Goal: Task Accomplishment & Management: Complete application form

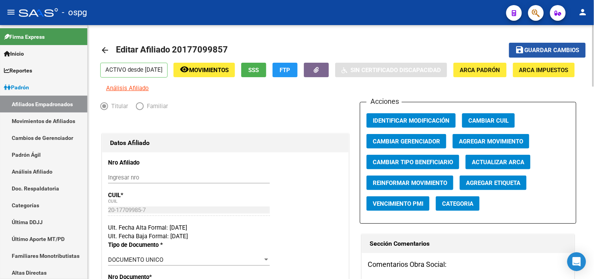
drag, startPoint x: 558, startPoint y: 50, endPoint x: 420, endPoint y: 89, distance: 143.3
click at [556, 50] on span "Guardar cambios" at bounding box center [552, 50] width 55 height 7
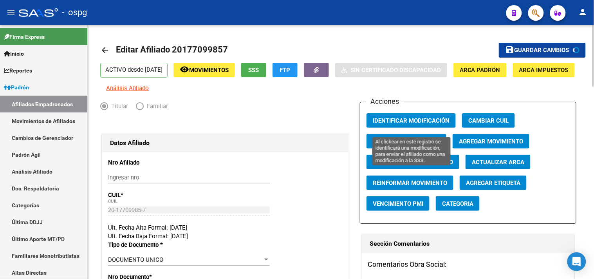
drag, startPoint x: 392, startPoint y: 126, endPoint x: 253, endPoint y: 87, distance: 144.4
click at [391, 124] on span "Identificar Modificación" at bounding box center [411, 120] width 77 height 7
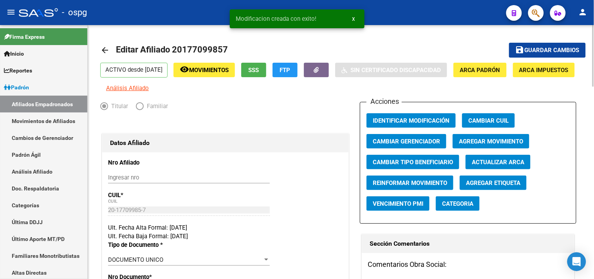
click at [105, 49] on mat-icon "arrow_back" at bounding box center [104, 49] width 9 height 9
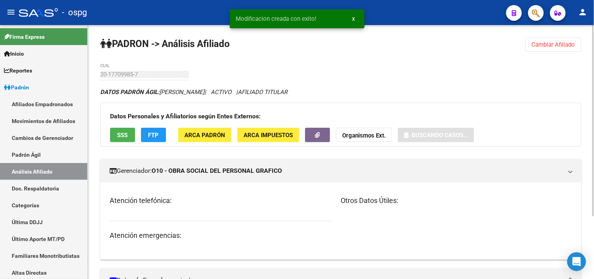
drag, startPoint x: 533, startPoint y: 53, endPoint x: 539, endPoint y: 48, distance: 8.0
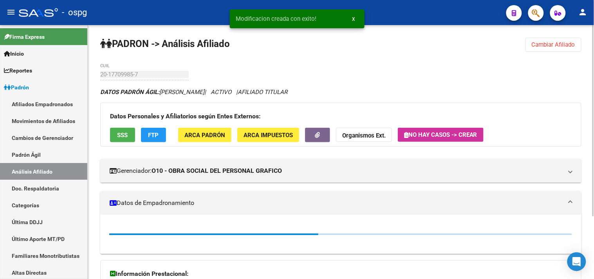
drag, startPoint x: 547, startPoint y: 42, endPoint x: 447, endPoint y: 49, distance: 99.4
click at [539, 44] on span "Cambiar Afiliado" at bounding box center [553, 44] width 43 height 7
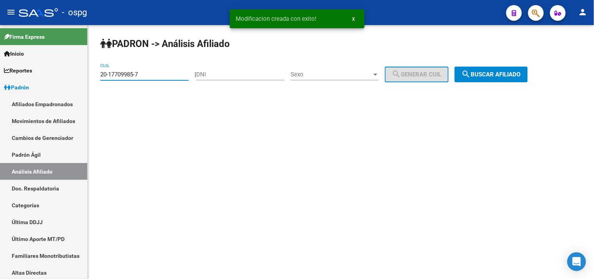
drag, startPoint x: 115, startPoint y: 74, endPoint x: 98, endPoint y: 76, distance: 16.7
click at [98, 76] on div "PADRON -> Análisis Afiliado 20-17709985-7 CUIL | DNI Sexo Sexo search Generar C…" at bounding box center [341, 66] width 507 height 82
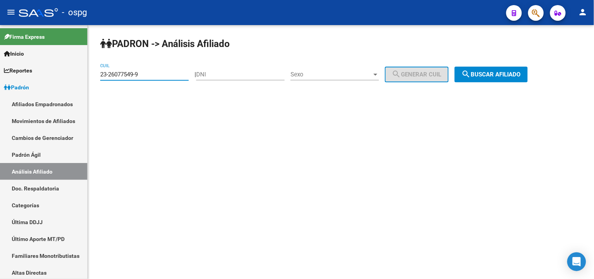
type input "23-26077549-9"
click at [503, 80] on button "search Buscar afiliado" at bounding box center [491, 75] width 73 height 16
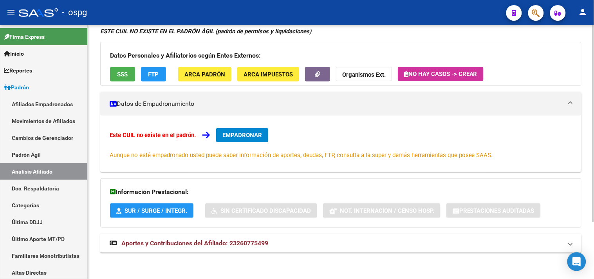
scroll to position [73, 0]
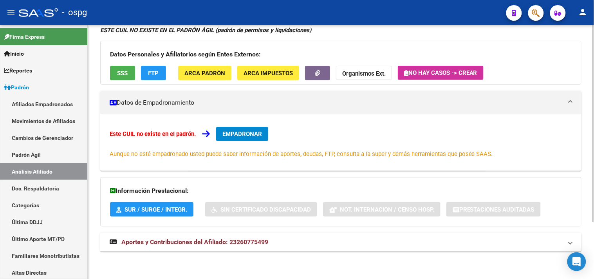
click at [226, 241] on span "Aportes y Contribuciones del Afiliado: 23260775499" at bounding box center [194, 241] width 147 height 7
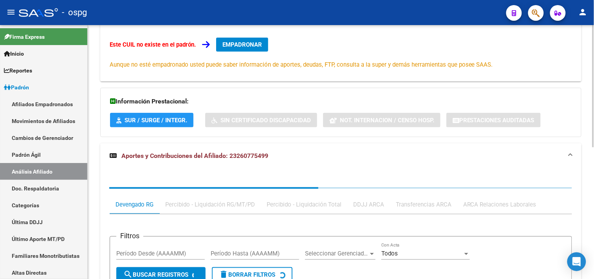
scroll to position [162, 0]
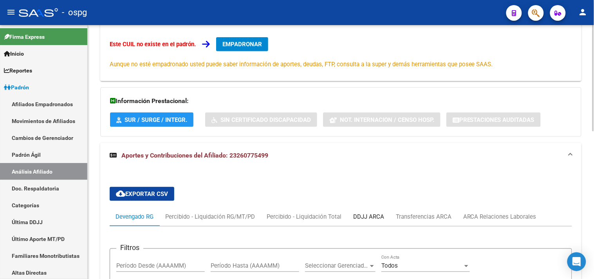
click at [370, 220] on div "DDJJ ARCA" at bounding box center [368, 216] width 31 height 9
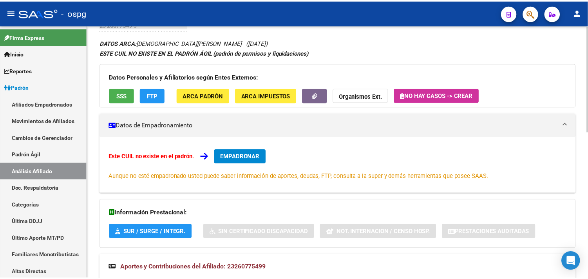
scroll to position [44, 0]
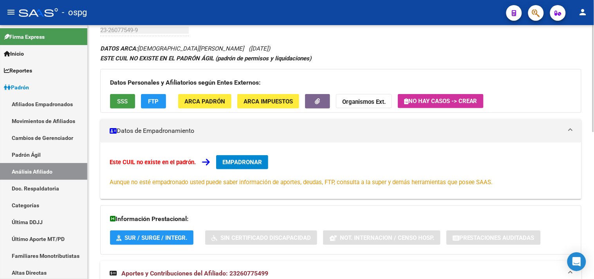
click at [119, 102] on span "SSS" at bounding box center [123, 101] width 11 height 7
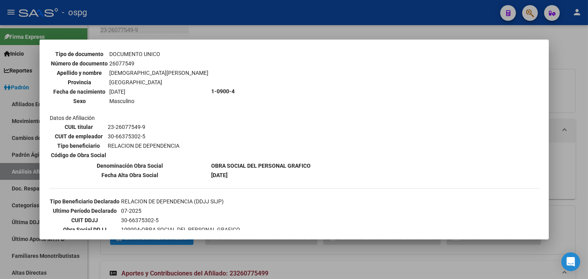
scroll to position [130, 0]
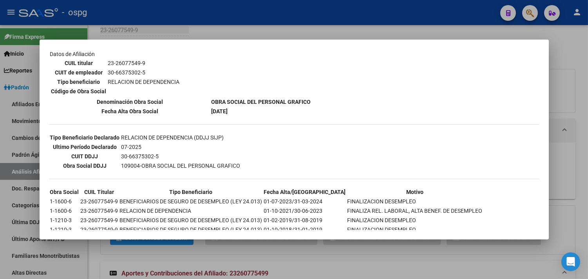
click at [174, 33] on div at bounding box center [294, 139] width 588 height 279
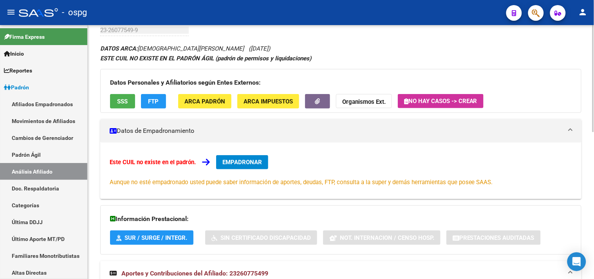
click at [251, 165] on span "EMPADRONAR" at bounding box center [243, 162] width 40 height 7
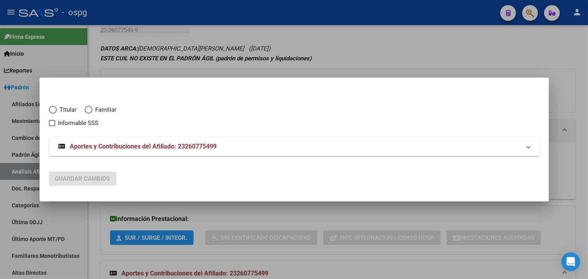
click at [54, 111] on span "Elija una opción" at bounding box center [53, 110] width 8 height 8
click at [54, 111] on input "Titular" at bounding box center [53, 110] width 8 height 8
radio input "true"
checkbox input "true"
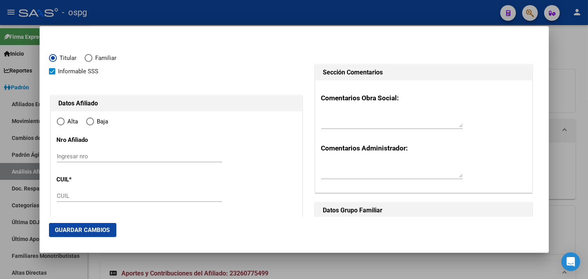
type input "23-26077549-9"
type input "26077549"
type input "BRITO"
type input "[PERSON_NAME]"
type input "[DATE]"
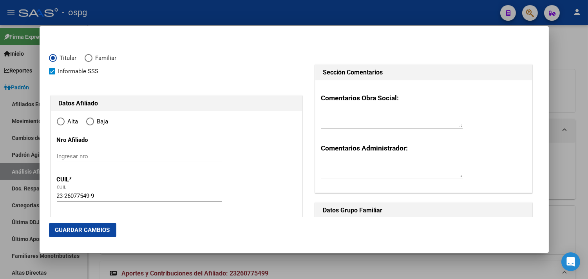
type input "[DATE][PERSON_NAME]"
type input "1663"
type input "[PERSON_NAME]"
type input "5955"
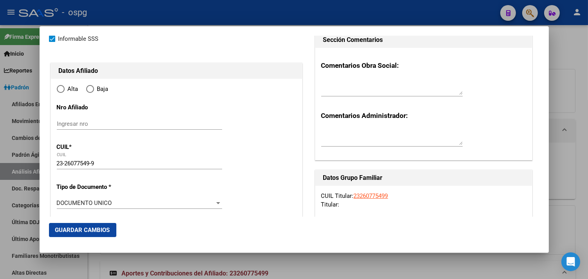
radio input "true"
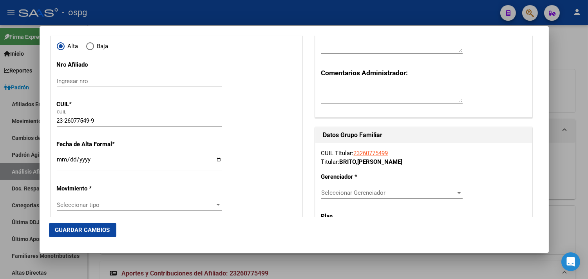
type input "[DATE][PERSON_NAME]"
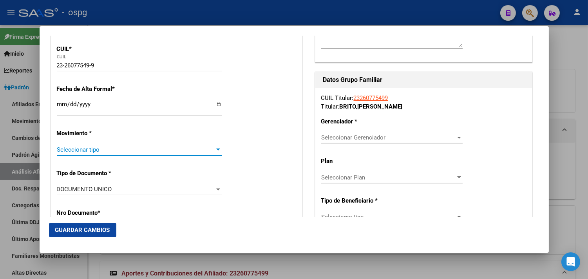
click at [69, 152] on span "Seleccionar tipo" at bounding box center [136, 149] width 158 height 7
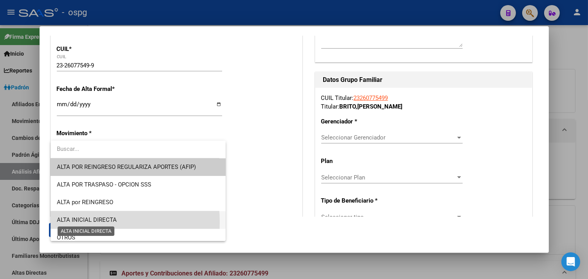
click at [88, 222] on span "ALTA INICIAL DIRECTA" at bounding box center [87, 219] width 60 height 7
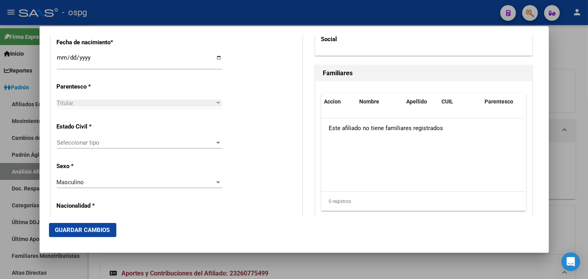
scroll to position [435, 0]
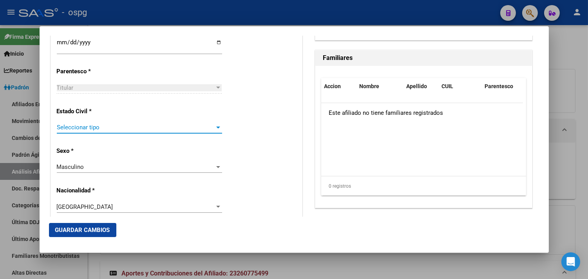
click at [81, 130] on span "Seleccionar tipo" at bounding box center [136, 127] width 158 height 7
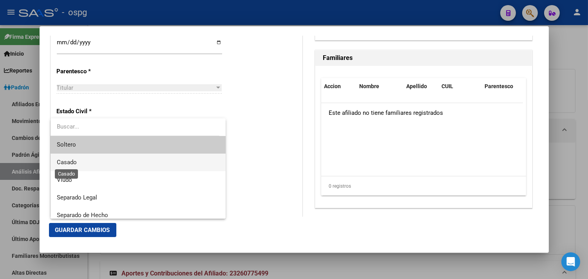
click at [71, 163] on span "Casado" at bounding box center [67, 162] width 20 height 7
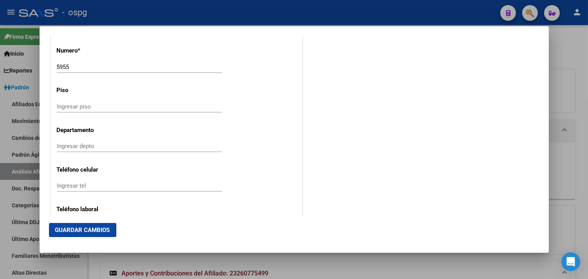
scroll to position [958, 0]
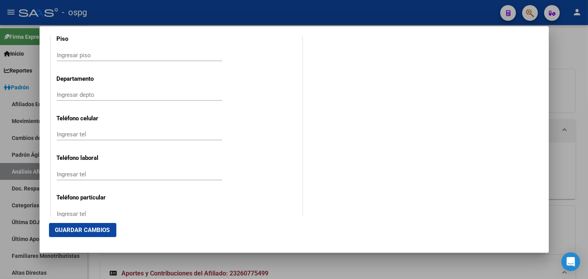
click at [99, 140] on div "Ingresar tel" at bounding box center [139, 135] width 165 height 12
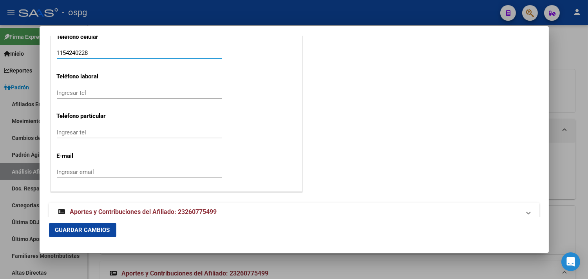
scroll to position [1052, 0]
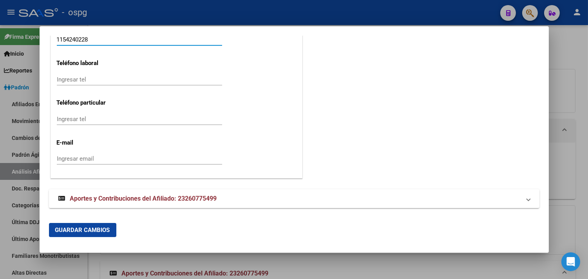
type input "1154240228"
click at [78, 161] on input "Ingresar email" at bounding box center [139, 158] width 165 height 7
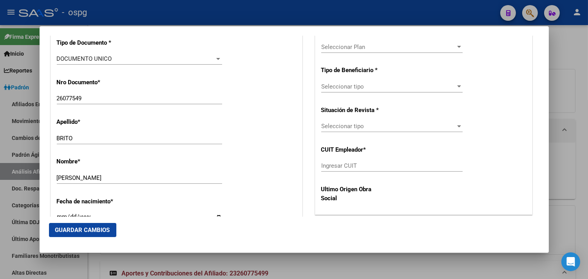
scroll to position [174, 0]
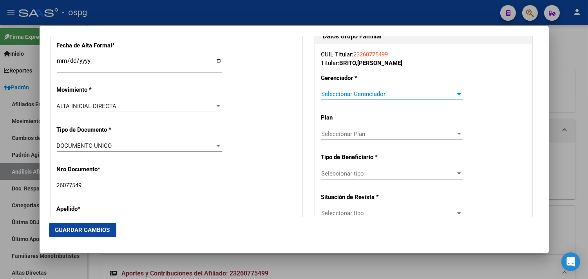
click at [331, 97] on span "Seleccionar Gerenciador" at bounding box center [388, 94] width 134 height 7
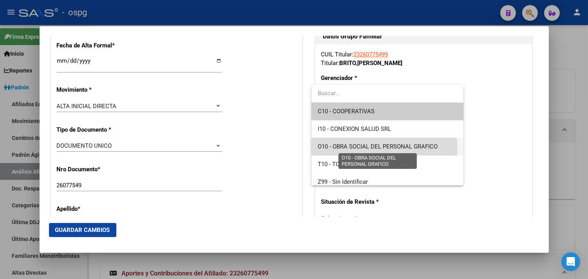
click at [371, 150] on span "O10 - OBRA SOCIAL DEL PERSONAL GRAFICO" at bounding box center [378, 146] width 120 height 7
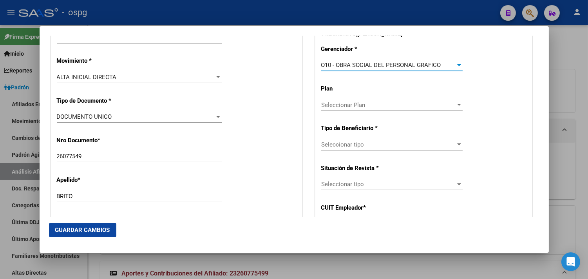
scroll to position [217, 0]
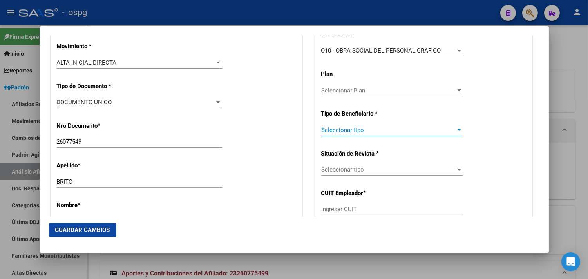
click at [333, 127] on span "Seleccionar tipo" at bounding box center [388, 130] width 134 height 7
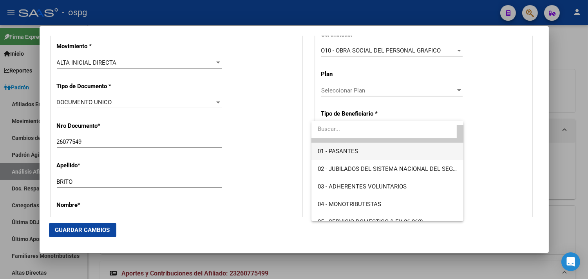
scroll to position [0, 0]
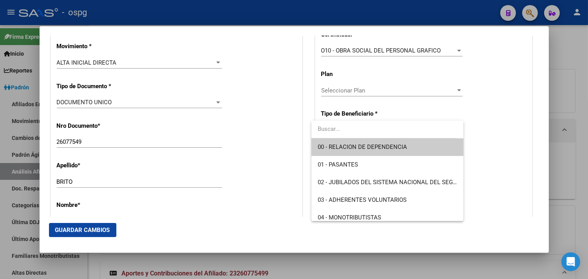
click at [360, 142] on span "00 - RELACION DE DEPENDENCIA" at bounding box center [387, 147] width 139 height 18
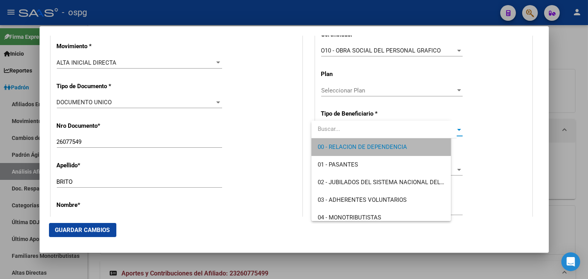
type input "30-66375302-5"
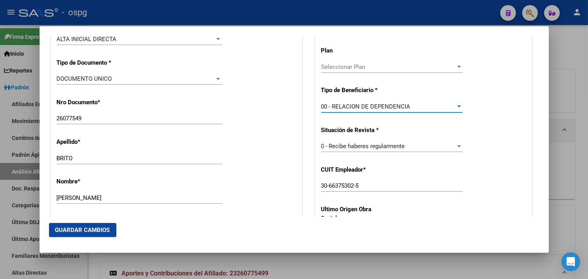
scroll to position [174, 0]
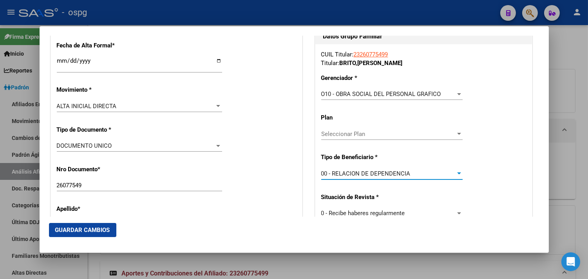
click at [101, 232] on span "Guardar Cambios" at bounding box center [82, 229] width 55 height 7
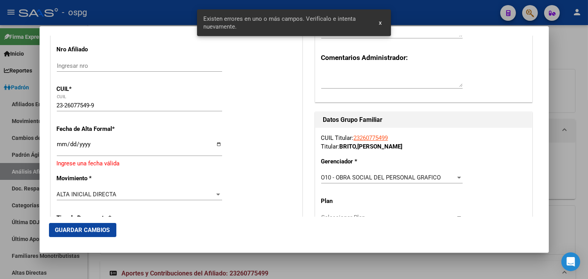
scroll to position [87, 0]
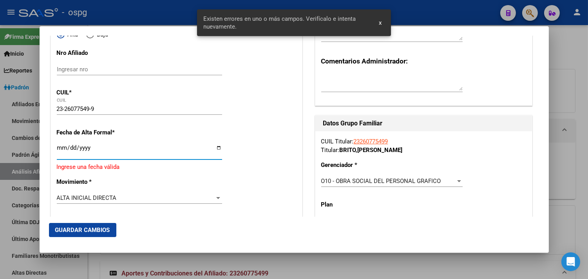
click at [61, 150] on input "Ingresar fecha" at bounding box center [139, 151] width 165 height 13
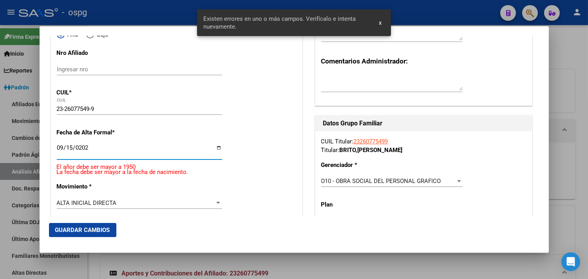
type input "[DATE]"
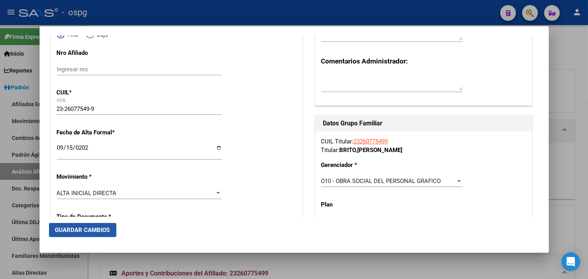
click at [80, 234] on button "Guardar Cambios" at bounding box center [82, 230] width 67 height 14
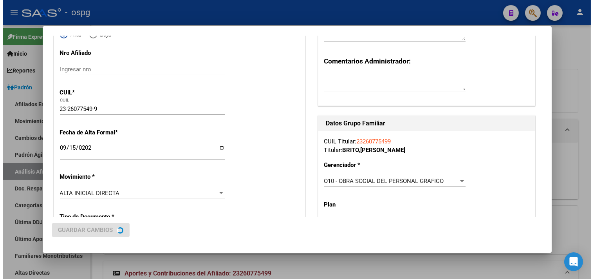
scroll to position [0, 0]
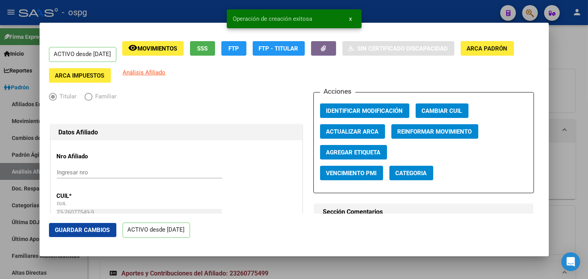
click at [427, 10] on div at bounding box center [294, 139] width 588 height 279
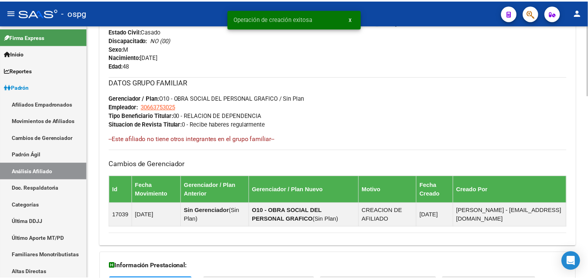
scroll to position [131, 0]
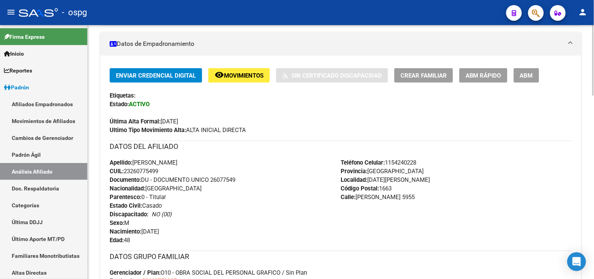
click at [420, 76] on span "Crear Familiar" at bounding box center [424, 75] width 46 height 7
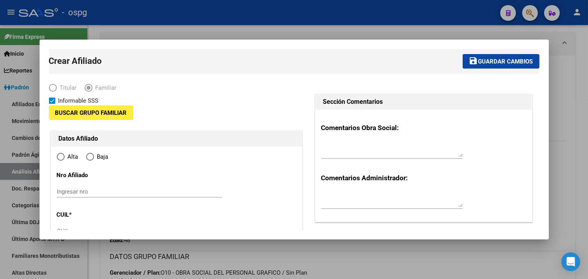
type input "30-66375302-5"
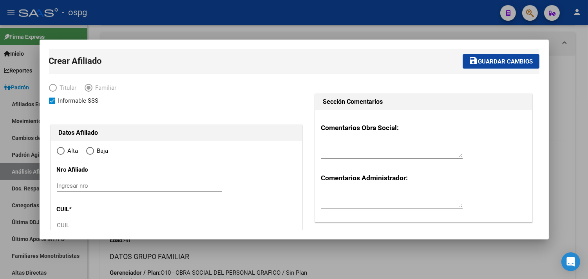
type input "[DATE][PERSON_NAME]"
type input "1663"
type input "[PERSON_NAME]"
type input "5955"
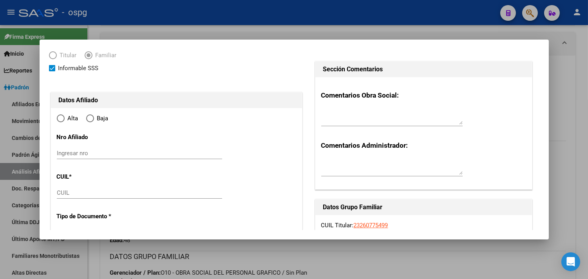
radio input "true"
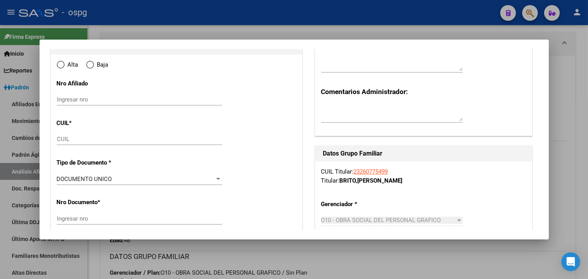
scroll to position [87, 0]
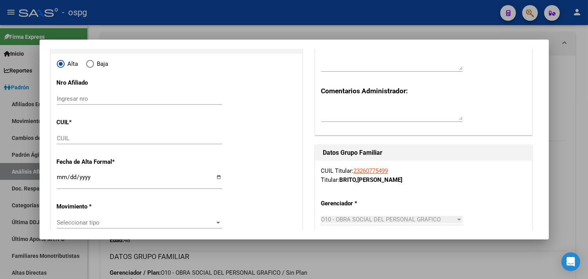
type input "30-66375302-5"
click at [58, 139] on input "CUIL" at bounding box center [139, 138] width 165 height 7
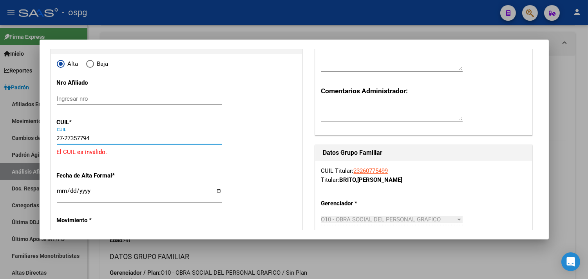
type input "27-27357794-2"
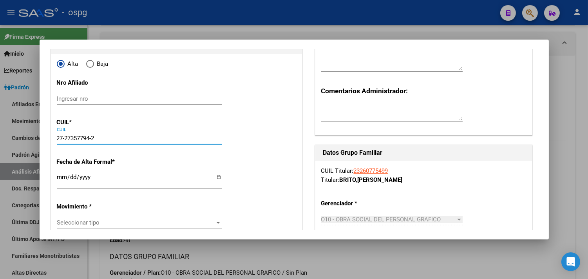
type input "27357794"
type input "[PERSON_NAME]"
type input "[DATE]"
type input "[DATE][PERSON_NAME]"
type input "27-27357794-2"
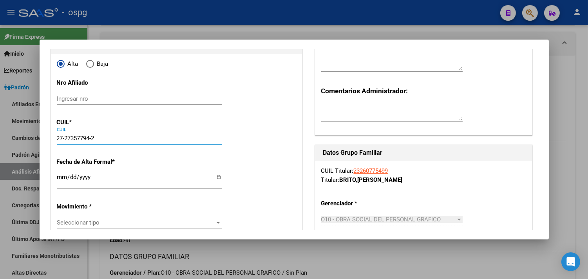
click at [60, 174] on div "Ingresar fecha" at bounding box center [139, 180] width 165 height 17
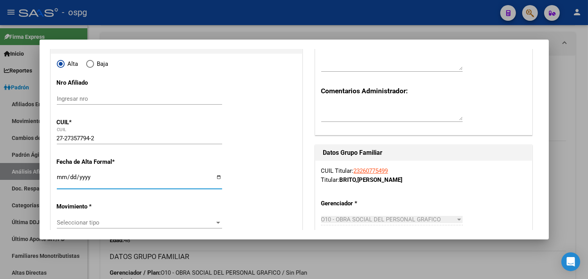
type input "[DATE]"
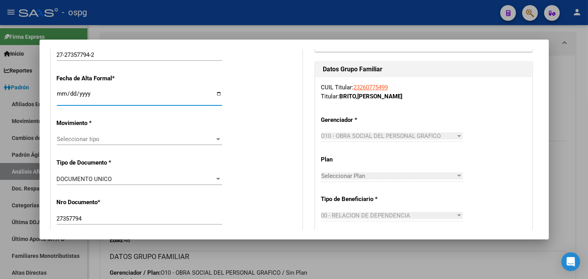
scroll to position [174, 0]
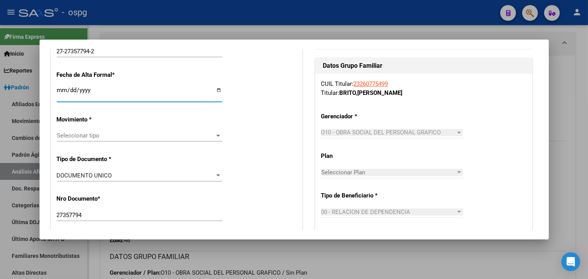
click at [75, 135] on span "Seleccionar tipo" at bounding box center [136, 135] width 158 height 7
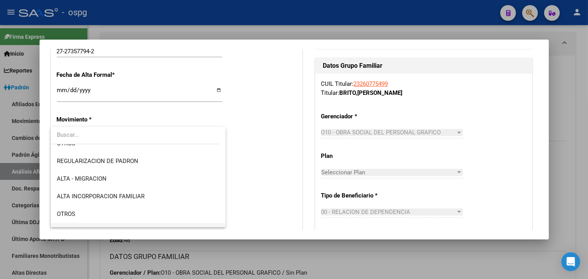
scroll to position [130, 0]
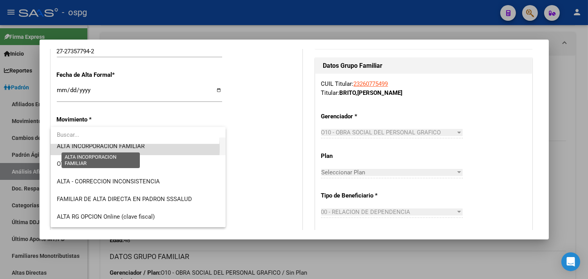
click at [125, 148] on span "ALTA INCORPORACION FAMILIAR" at bounding box center [101, 146] width 88 height 7
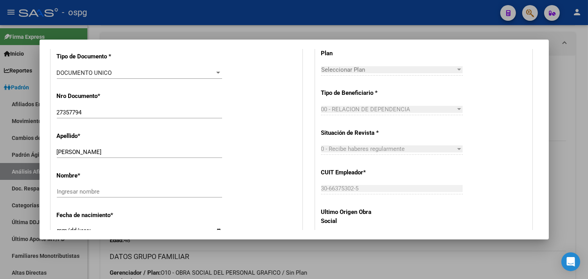
scroll to position [304, 0]
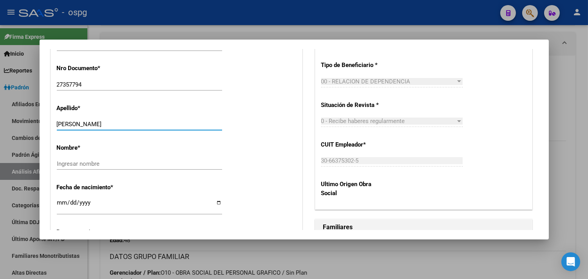
drag, startPoint x: 89, startPoint y: 124, endPoint x: 132, endPoint y: 126, distance: 43.2
click at [132, 126] on input "[PERSON_NAME]" at bounding box center [139, 124] width 165 height 7
type input "[PERSON_NAME]"
click at [73, 166] on input "Ingresar nombre" at bounding box center [139, 163] width 165 height 7
paste input "[PERSON_NAME]"
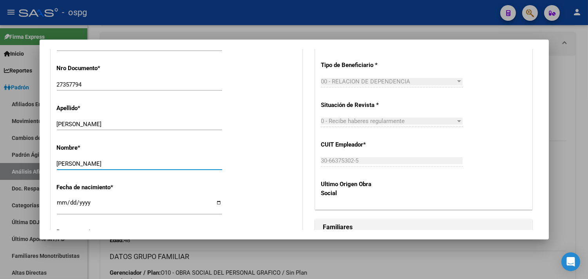
type input "[PERSON_NAME]"
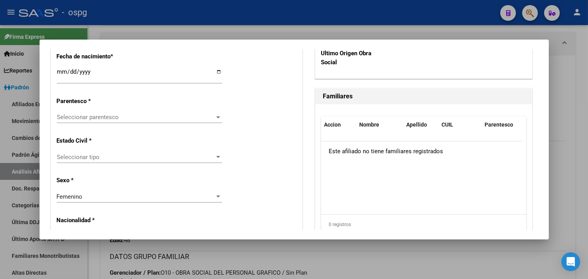
scroll to position [479, 0]
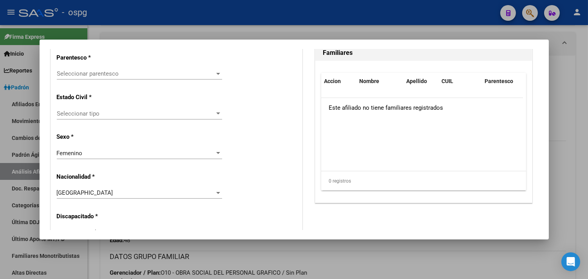
click at [76, 73] on span "Seleccionar parentesco" at bounding box center [136, 73] width 158 height 7
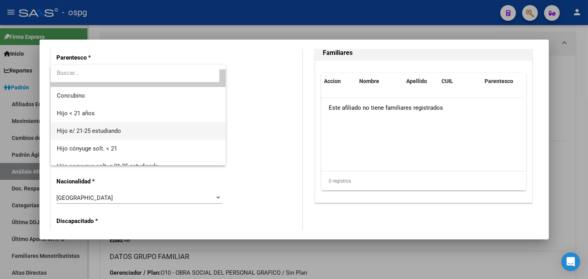
scroll to position [0, 0]
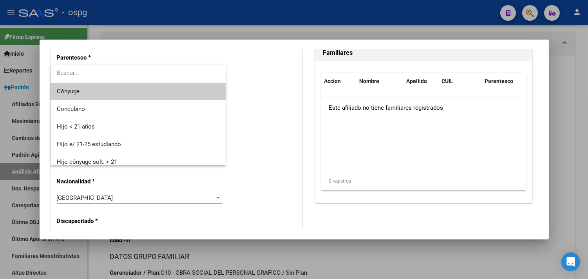
click at [88, 93] on span "Cónyuge" at bounding box center [138, 92] width 163 height 18
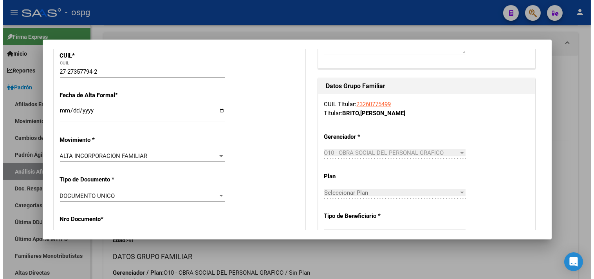
scroll to position [49, 0]
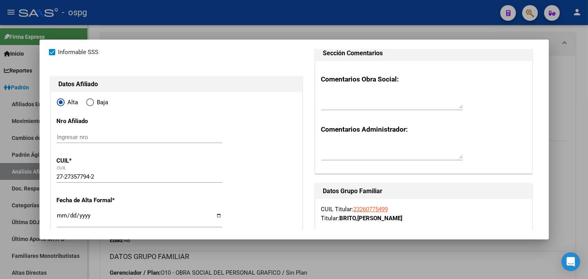
click at [246, 22] on div at bounding box center [294, 139] width 588 height 279
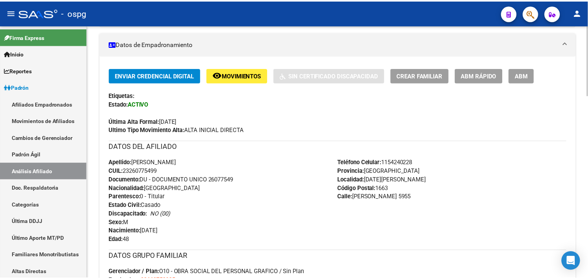
scroll to position [1, 0]
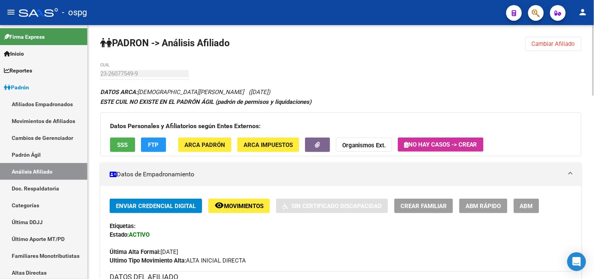
click at [426, 203] on span "Crear Familiar" at bounding box center [424, 206] width 46 height 7
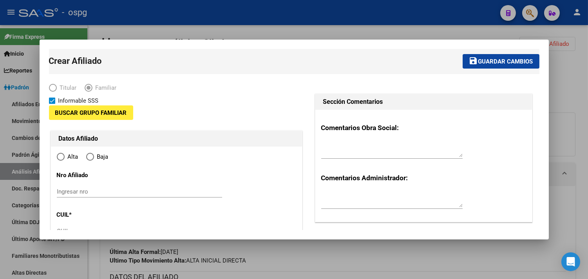
type input "30-66375302-5"
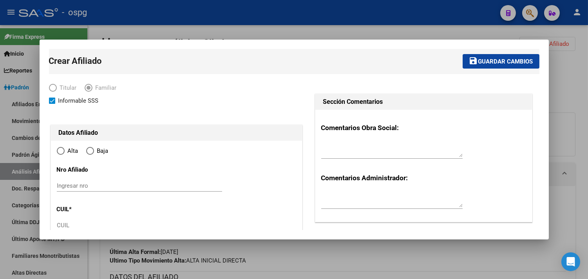
type input "[DATE][PERSON_NAME]"
type input "1663"
type input "[PERSON_NAME]"
type input "5955"
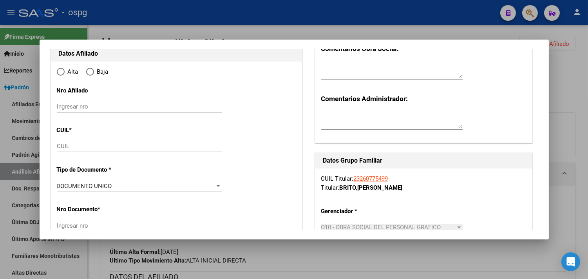
radio input "true"
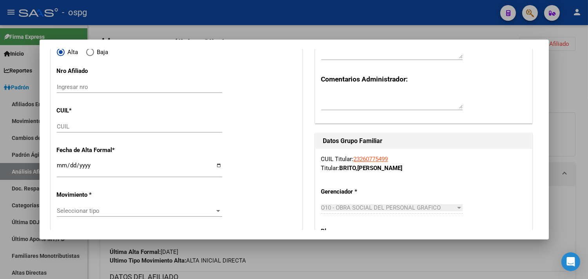
scroll to position [130, 0]
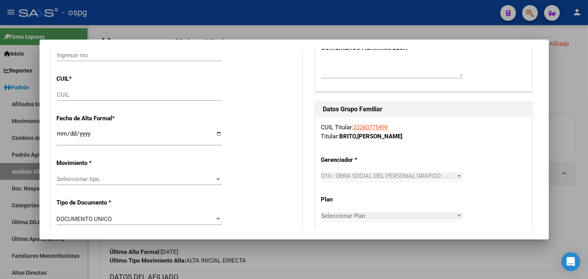
type input "30-66375302-5"
click at [61, 96] on input "CUIL" at bounding box center [139, 94] width 165 height 7
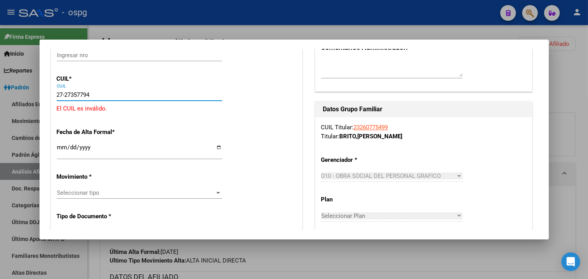
type input "27-27357794-2"
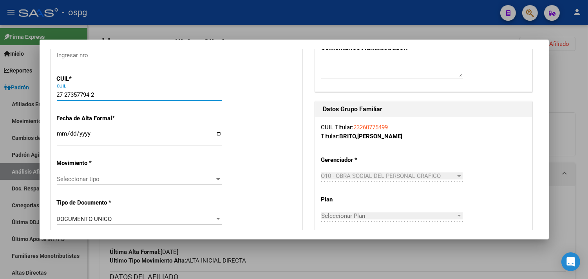
type input "27357794"
type input "[PERSON_NAME]"
type input "[DATE]"
type input "[DATE][PERSON_NAME]"
type input "27-27357794-2"
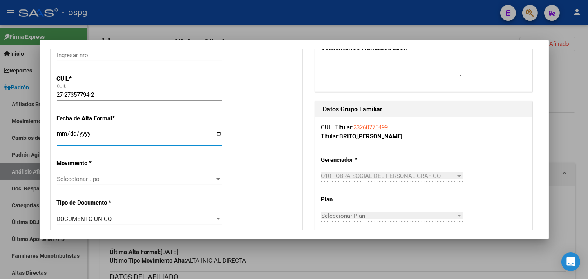
click at [63, 134] on input "Ingresar fecha" at bounding box center [139, 136] width 165 height 13
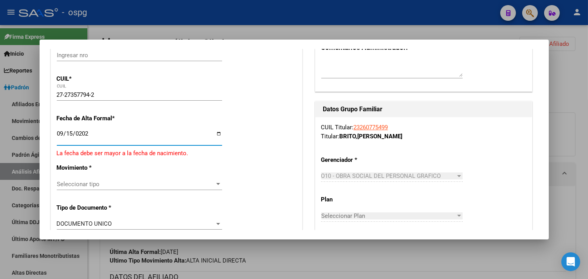
type input "[DATE]"
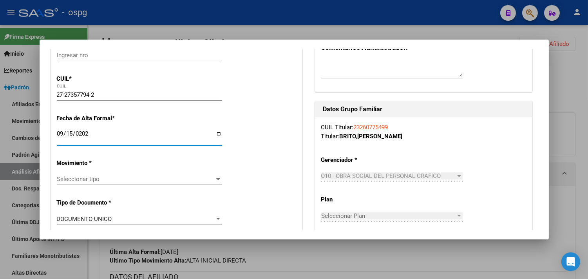
click at [85, 178] on span "Seleccionar tipo" at bounding box center [136, 179] width 158 height 7
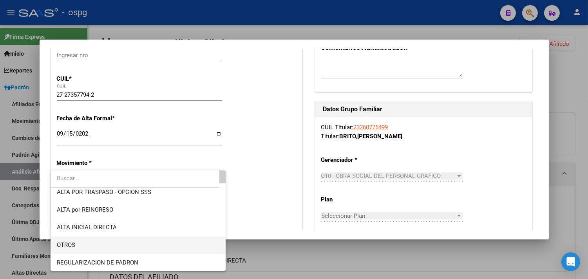
scroll to position [43, 0]
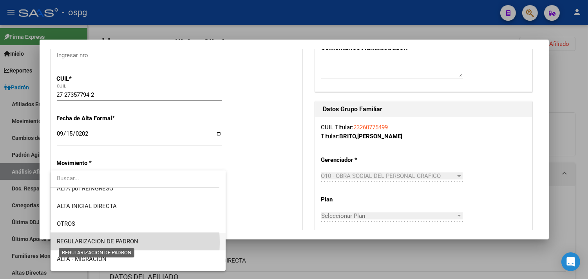
click at [108, 242] on span "REGULARIZACION DE PADRON" at bounding box center [98, 241] width 82 height 7
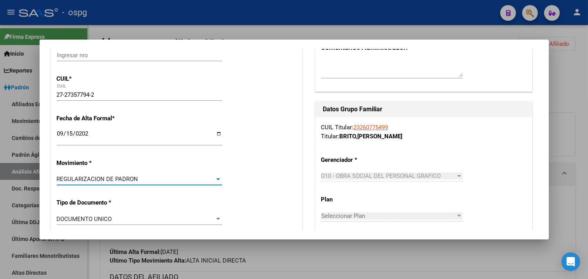
click at [126, 179] on span "REGULARIZACION DE PADRON" at bounding box center [98, 179] width 82 height 7
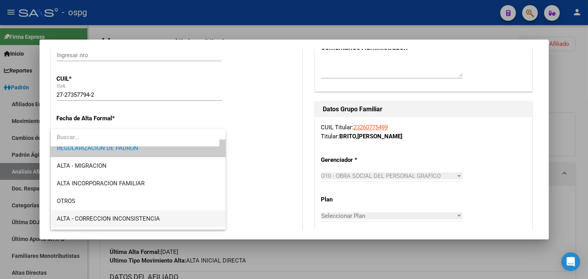
scroll to position [108, 0]
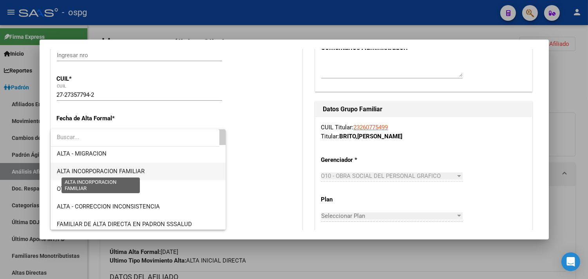
click at [132, 174] on span "ALTA INCORPORACION FAMILIAR" at bounding box center [101, 171] width 88 height 7
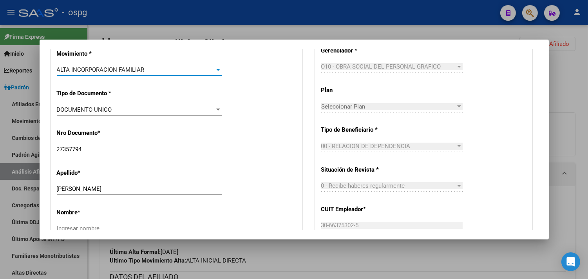
scroll to position [261, 0]
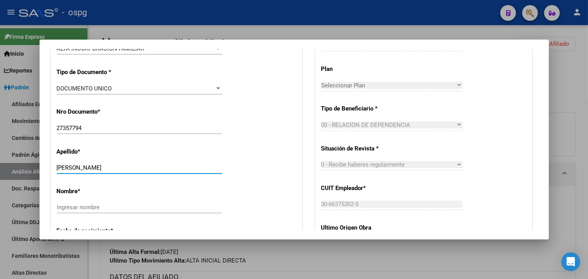
drag, startPoint x: 72, startPoint y: 166, endPoint x: 93, endPoint y: 167, distance: 20.8
click at [127, 168] on input "[PERSON_NAME]" at bounding box center [139, 167] width 165 height 7
type input "[PERSON_NAME]"
click at [72, 208] on input "Ingresar nombre" at bounding box center [139, 207] width 165 height 7
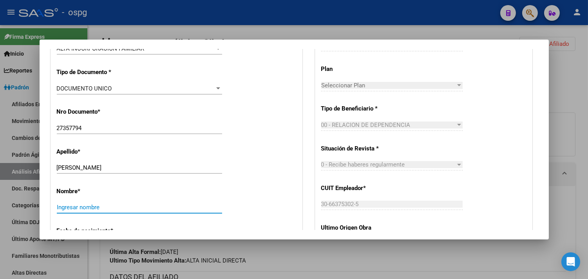
paste input "[PERSON_NAME]"
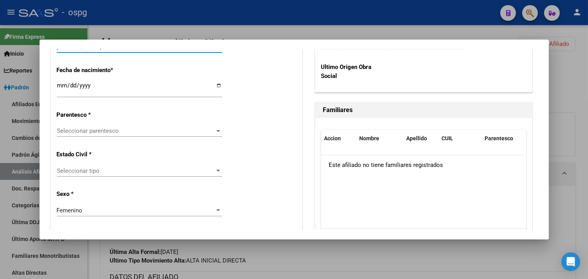
scroll to position [435, 0]
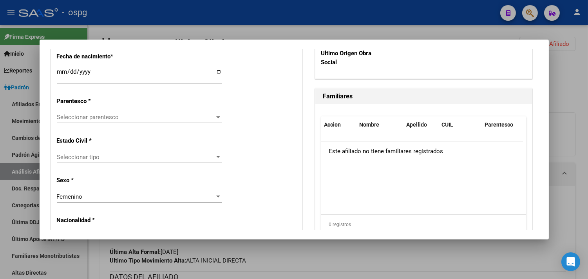
type input "[PERSON_NAME]"
click at [93, 110] on div "Alta Baja Nro Afiliado Ingresar nro CUIL * 27-27357794-2 CUIL ARCA Padrón Fecha…" at bounding box center [176, 264] width 251 height 1119
click at [95, 119] on span "Seleccionar parentesco" at bounding box center [136, 117] width 158 height 7
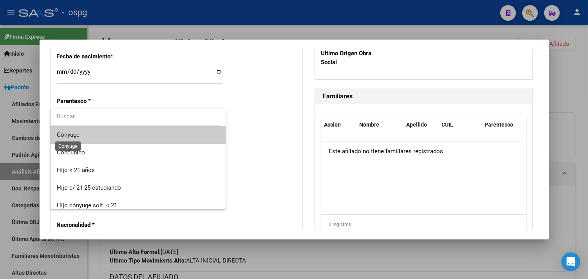
click at [74, 134] on span "Cónyuge" at bounding box center [68, 134] width 23 height 7
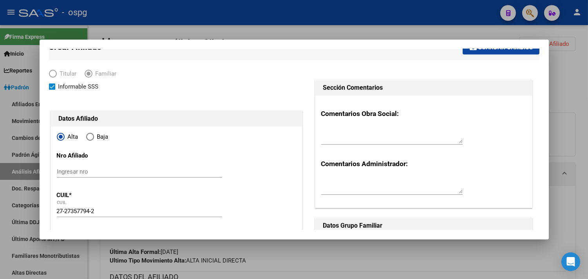
scroll to position [0, 0]
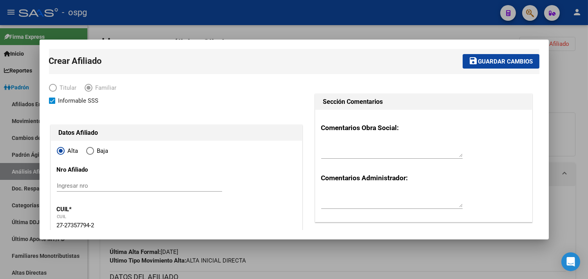
click at [504, 63] on span "Guardar cambios" at bounding box center [505, 61] width 55 height 7
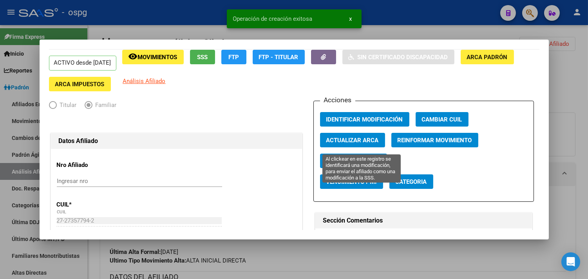
scroll to position [43, 0]
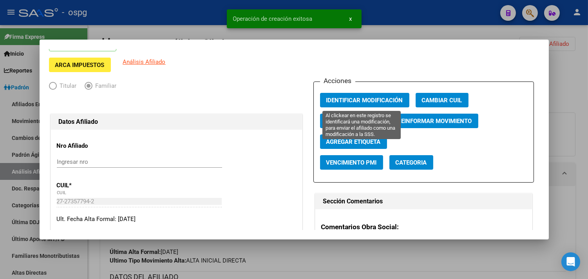
click at [346, 102] on span "Identificar Modificación" at bounding box center [364, 100] width 77 height 7
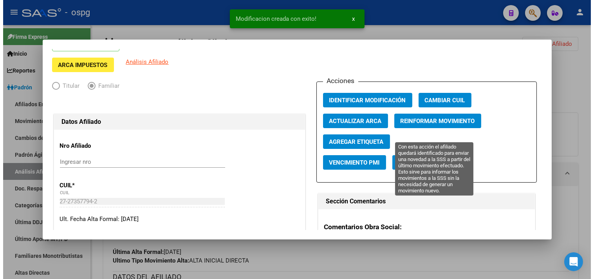
scroll to position [0, 0]
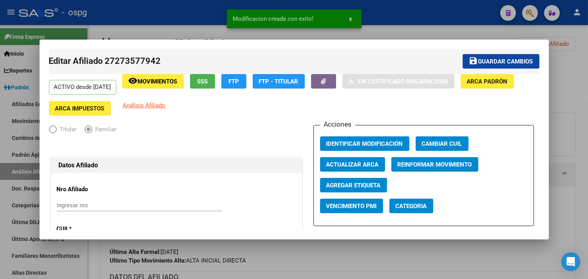
click at [494, 67] on button "save Guardar cambios" at bounding box center [501, 61] width 77 height 14
click at [424, 24] on div at bounding box center [294, 139] width 588 height 279
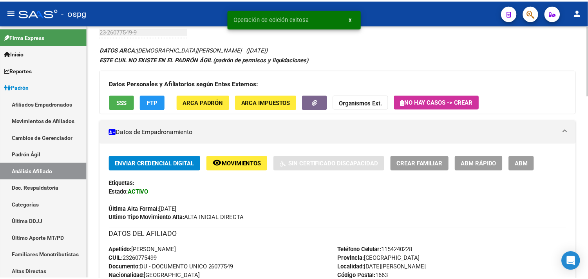
scroll to position [88, 0]
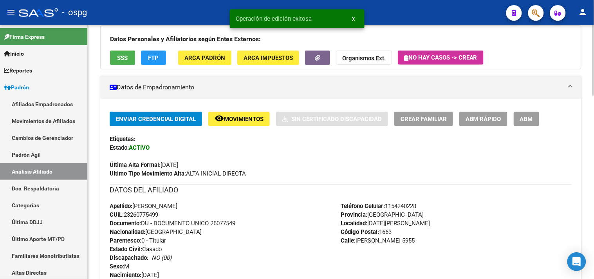
click at [408, 114] on button "Crear Familiar" at bounding box center [424, 119] width 59 height 14
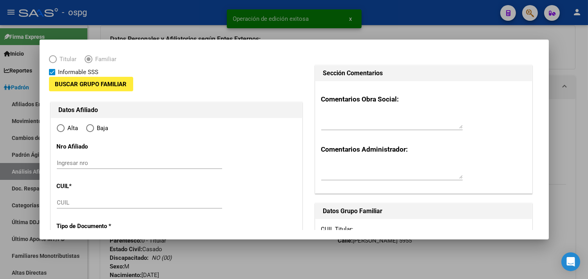
type input "30-66375302-5"
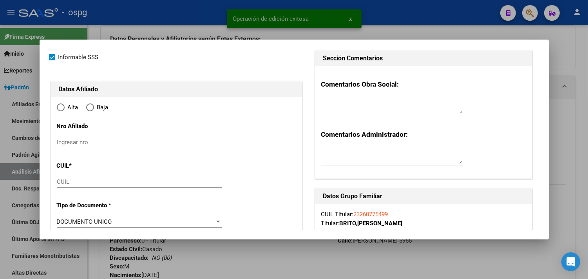
type input "[DATE][PERSON_NAME]"
type input "1663"
type input "[PERSON_NAME]"
type input "5955"
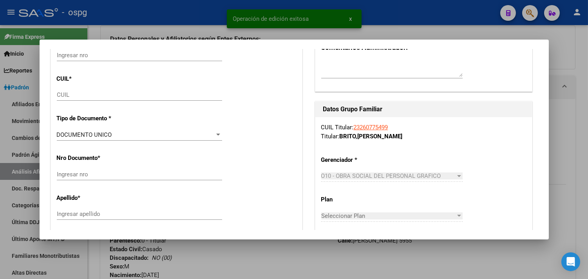
radio input "true"
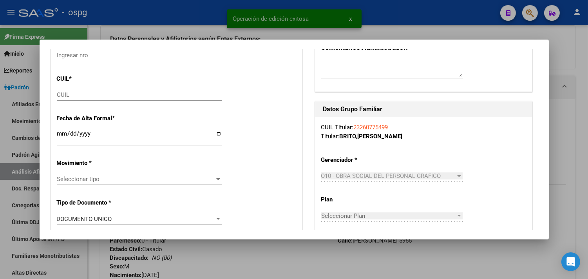
scroll to position [43, 0]
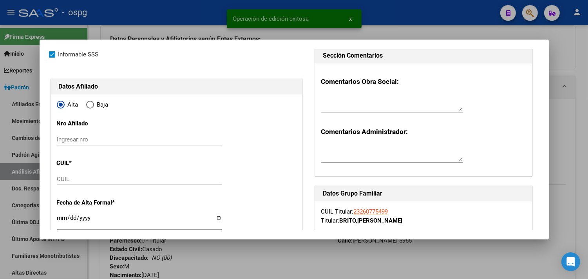
type input "30-66375302-5"
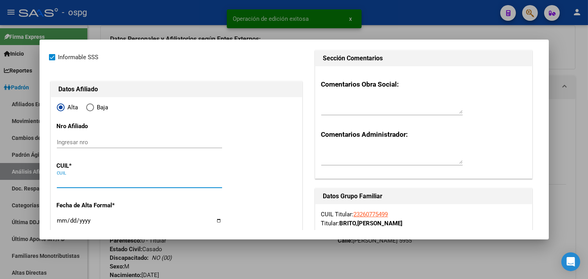
click at [63, 181] on input "CUIL" at bounding box center [139, 181] width 165 height 7
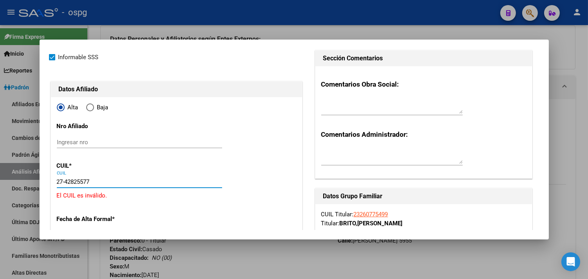
type input "27-42825577-7"
type input "42825577"
type input "BRITO"
type input "[PERSON_NAME]"
type input "[DATE]"
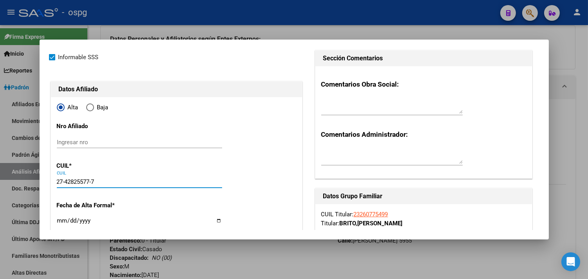
type input "TRUJUI"
type input "1664"
type input "[PERSON_NAME]"
type input "10848"
type input "27-42825577-7"
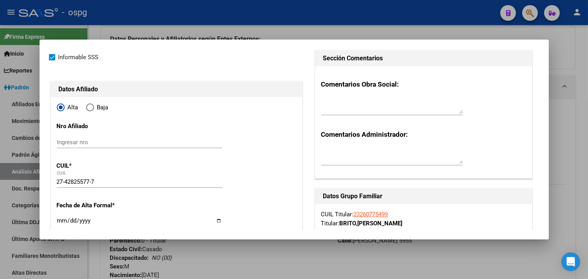
click at [57, 221] on input "Ingresar fecha" at bounding box center [139, 223] width 165 height 13
type input "[DATE]"
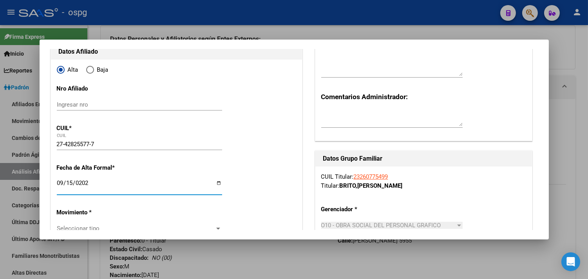
scroll to position [130, 0]
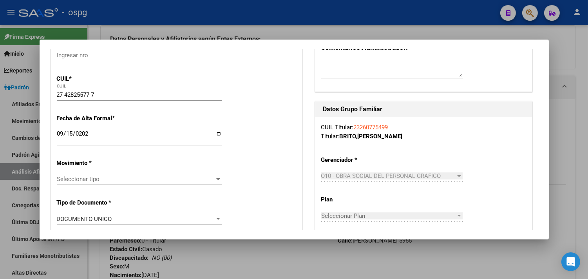
click at [89, 185] on div "Seleccionar tipo Seleccionar tipo" at bounding box center [139, 179] width 165 height 12
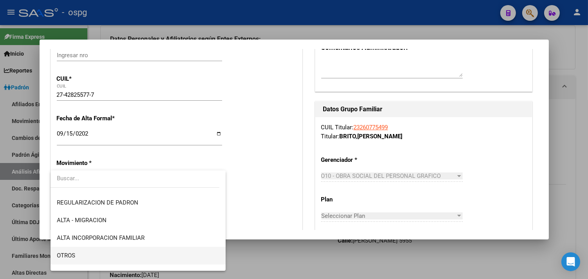
scroll to position [87, 0]
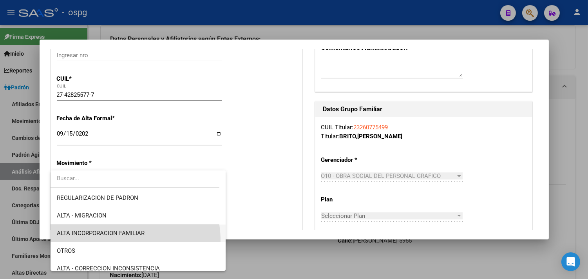
click at [116, 240] on span "ALTA INCORPORACION FAMILIAR" at bounding box center [138, 234] width 163 height 18
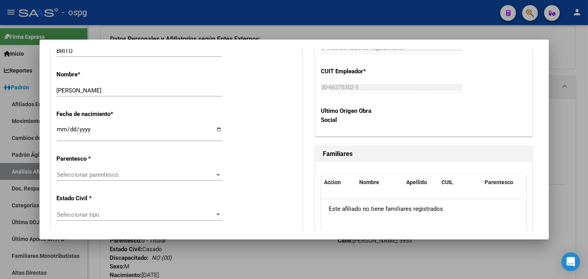
scroll to position [392, 0]
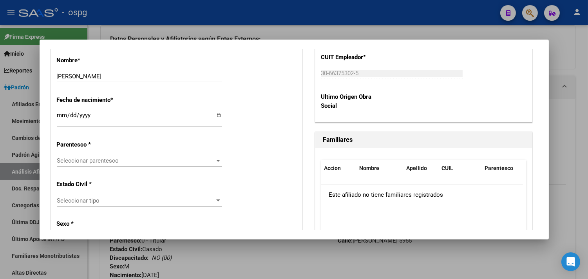
click at [85, 167] on div "Seleccionar parentesco Seleccionar parentesco" at bounding box center [139, 164] width 165 height 19
click at [113, 164] on span "Seleccionar parentesco" at bounding box center [136, 160] width 158 height 7
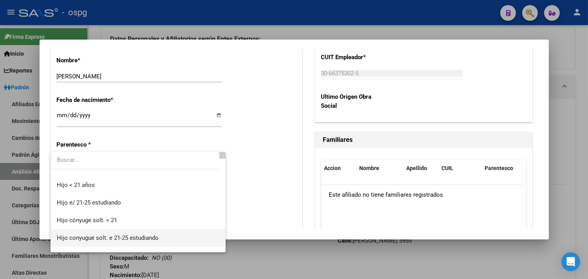
scroll to position [43, 0]
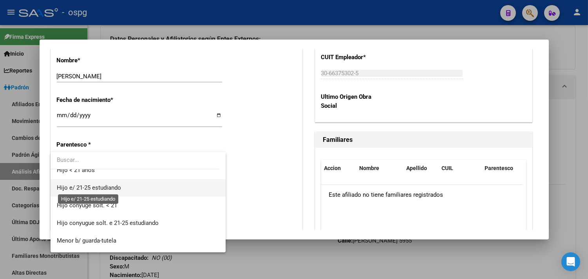
click at [85, 189] on span "Hijo e/ 21-25 estudiando" at bounding box center [89, 187] width 64 height 7
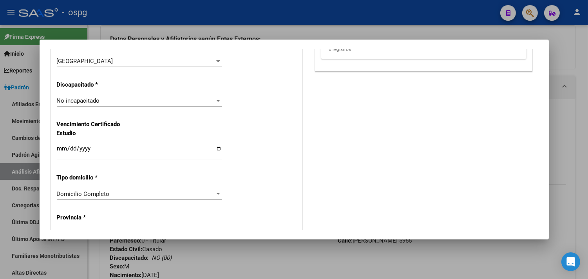
scroll to position [609, 0]
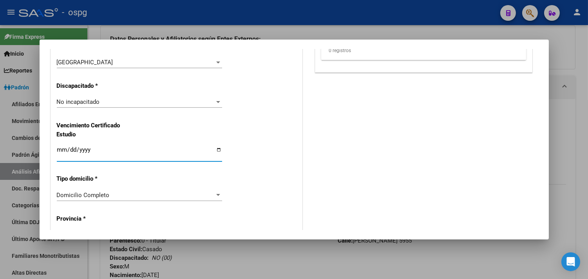
click at [66, 149] on input "Ingresar fecha" at bounding box center [139, 153] width 165 height 13
type input "[DATE]"
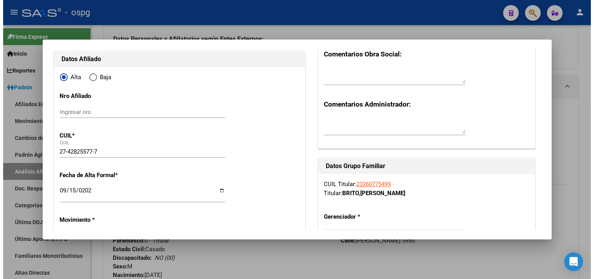
scroll to position [0, 0]
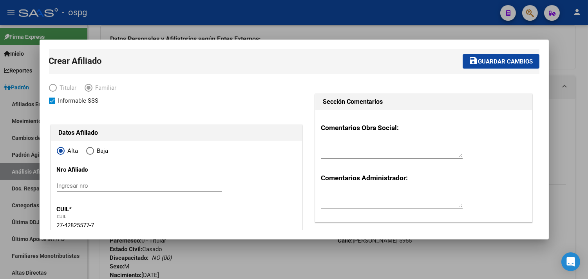
click at [496, 60] on span "Guardar cambios" at bounding box center [505, 61] width 55 height 7
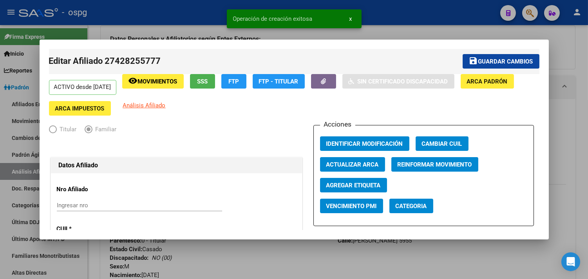
click at [487, 63] on span "Guardar cambios" at bounding box center [505, 61] width 55 height 7
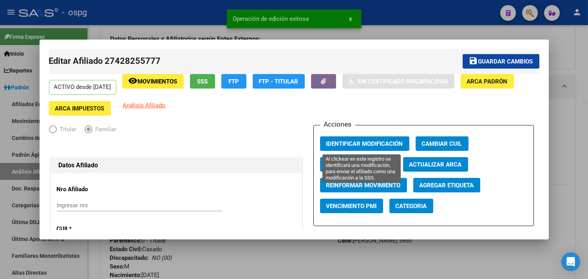
click at [362, 143] on span "Identificar Modificación" at bounding box center [364, 143] width 77 height 7
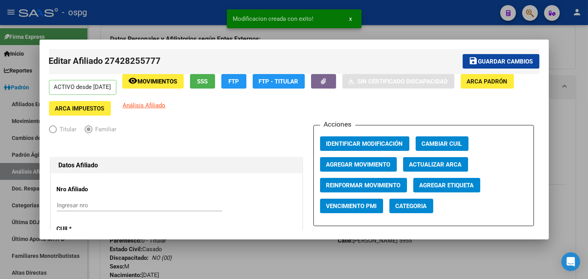
drag, startPoint x: 141, startPoint y: 28, endPoint x: 263, endPoint y: 40, distance: 122.1
click at [141, 27] on div at bounding box center [294, 139] width 588 height 279
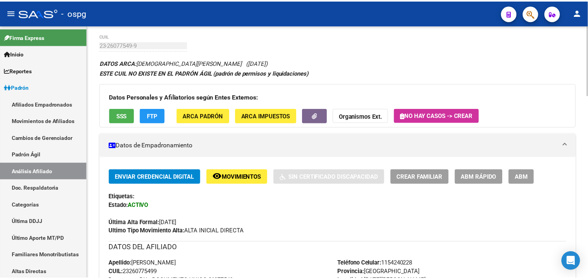
scroll to position [43, 0]
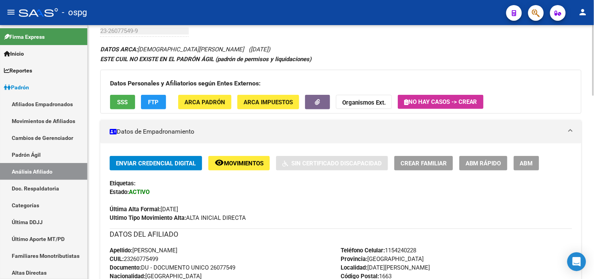
click at [420, 161] on span "Crear Familiar" at bounding box center [424, 163] width 46 height 7
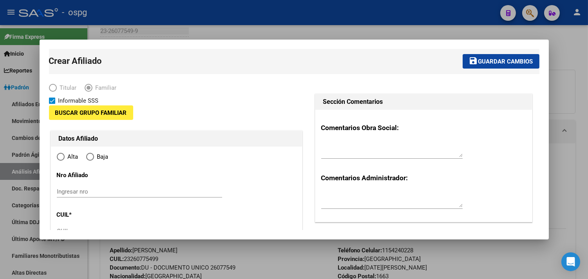
type input "30-66375302-5"
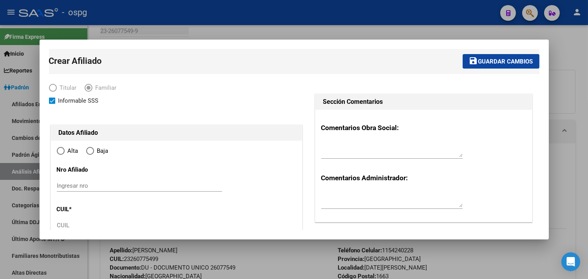
type input "[DATE][PERSON_NAME]"
type input "1663"
type input "[PERSON_NAME]"
type input "5955"
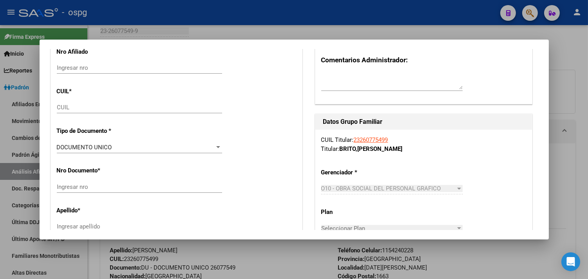
scroll to position [130, 0]
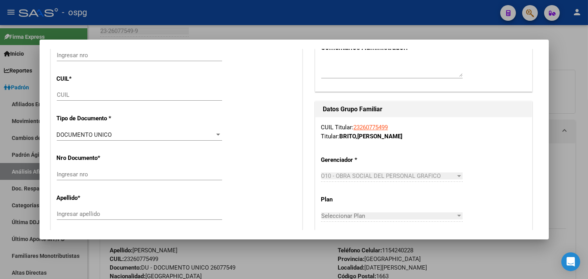
radio input "true"
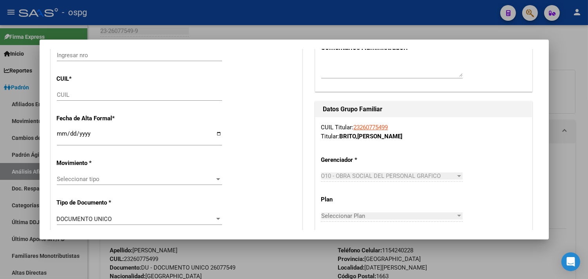
type input "30-66375302-5"
click at [62, 96] on input "CUIL" at bounding box center [139, 94] width 165 height 7
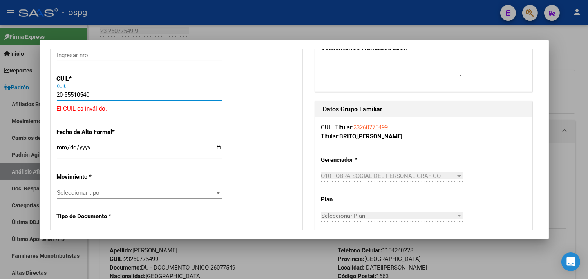
type input "20-55510540-2"
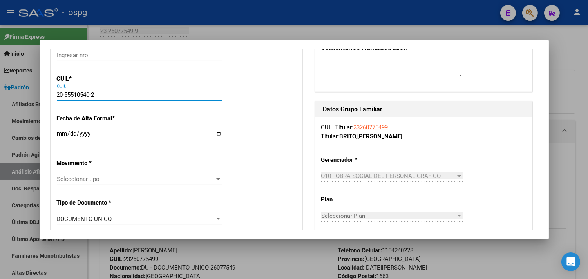
type input "55510540"
type input "BRITO"
type input "TAHIEL [PERSON_NAME]"
type input "[DATE]"
type input "TRUJUI"
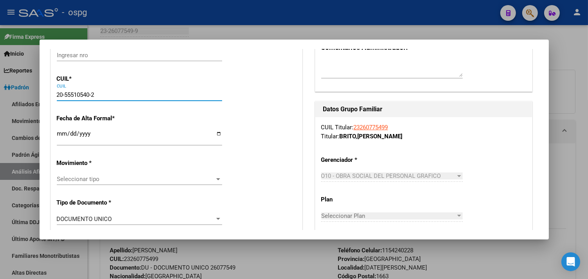
type input "1664"
type input "G DE LA FERRERE"
type input "10848"
type input "20-55510540-2"
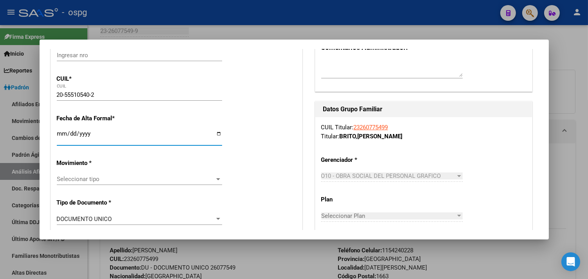
click at [58, 134] on input "Ingresar fecha" at bounding box center [139, 136] width 165 height 13
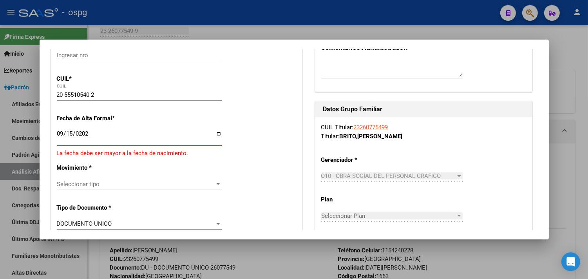
type input "[DATE]"
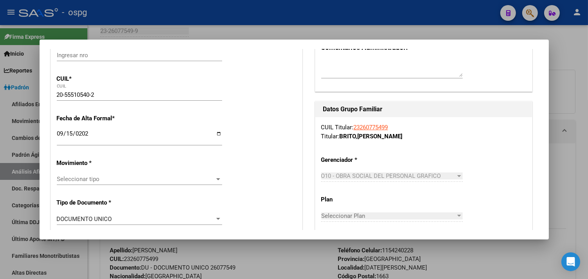
click at [87, 174] on div "Seleccionar tipo Seleccionar tipo" at bounding box center [139, 179] width 165 height 12
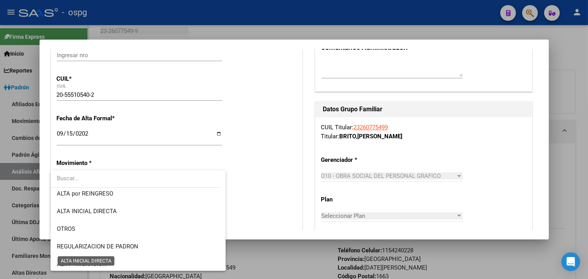
scroll to position [87, 0]
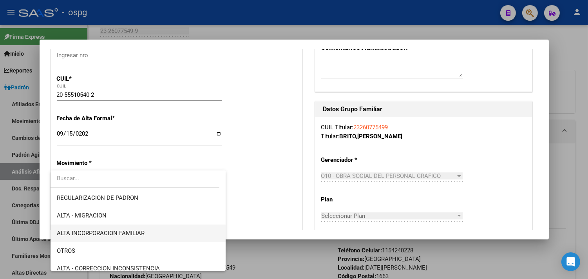
click at [120, 234] on span "ALTA INCORPORACION FAMILIAR" at bounding box center [101, 233] width 88 height 7
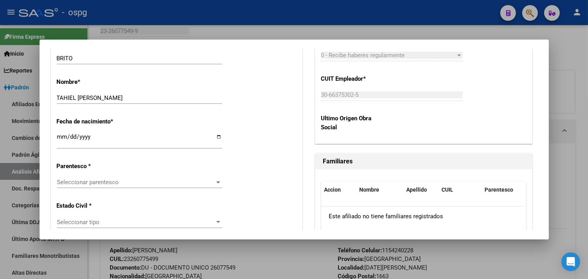
scroll to position [392, 0]
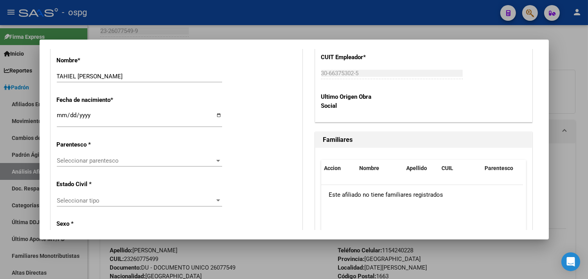
click at [81, 159] on span "Seleccionar parentesco" at bounding box center [136, 160] width 158 height 7
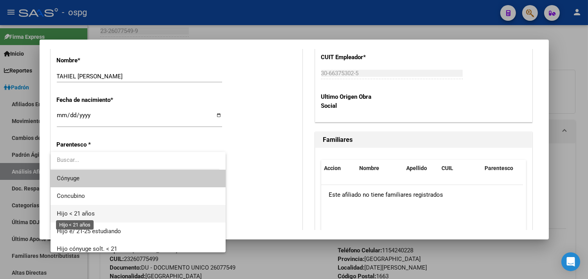
click at [78, 217] on span "Hijo < 21 años" at bounding box center [76, 213] width 38 height 7
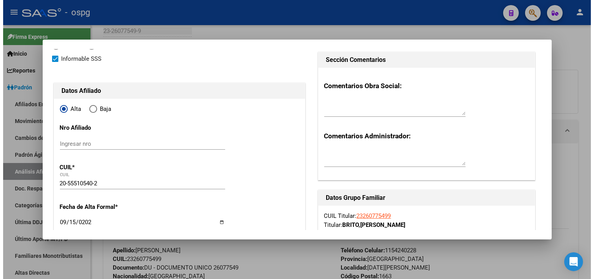
scroll to position [0, 0]
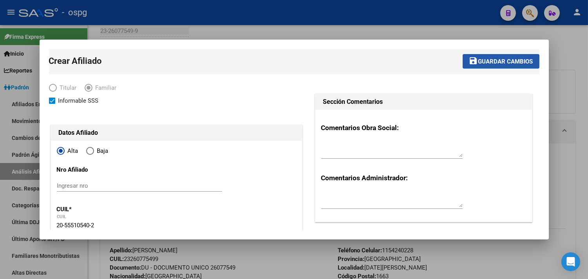
click at [480, 65] on span "Guardar cambios" at bounding box center [505, 61] width 55 height 7
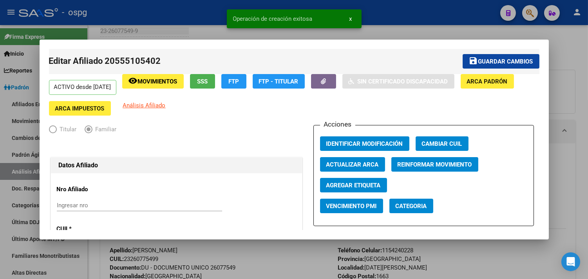
click at [483, 62] on span "Guardar cambios" at bounding box center [505, 61] width 55 height 7
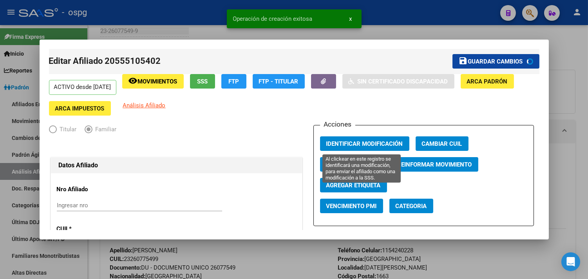
click at [331, 143] on span "Identificar Modificación" at bounding box center [364, 143] width 77 height 7
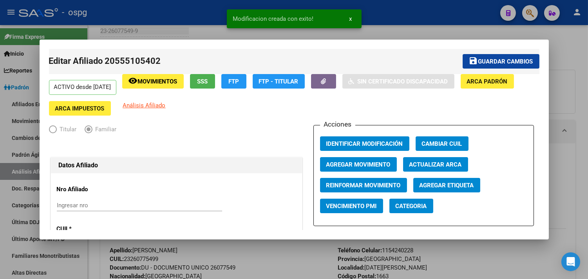
click at [160, 22] on div at bounding box center [294, 139] width 588 height 279
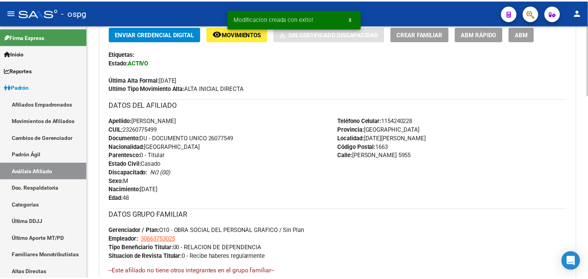
scroll to position [174, 0]
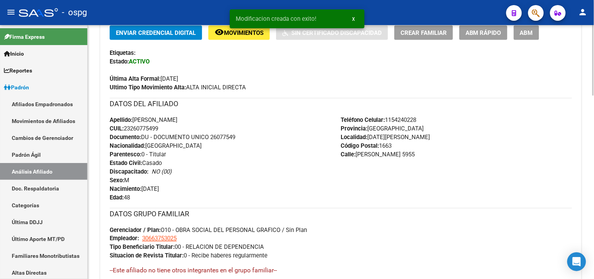
click at [418, 34] on span "Crear Familiar" at bounding box center [424, 32] width 46 height 7
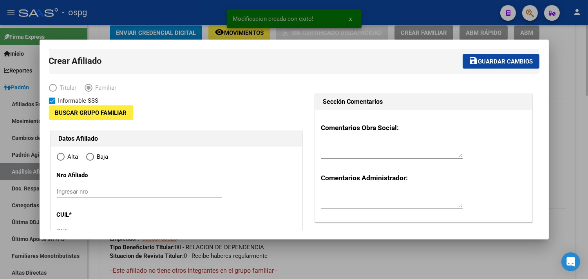
type input "30-66375302-5"
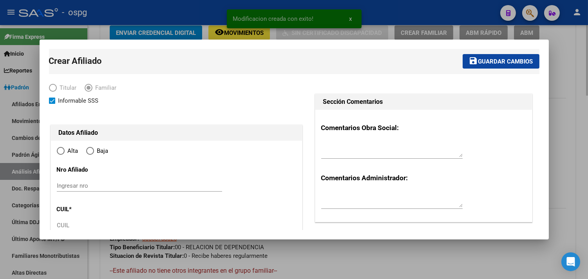
radio input "true"
type input "[DATE][PERSON_NAME]"
type input "1663"
type input "[PERSON_NAME]"
type input "5955"
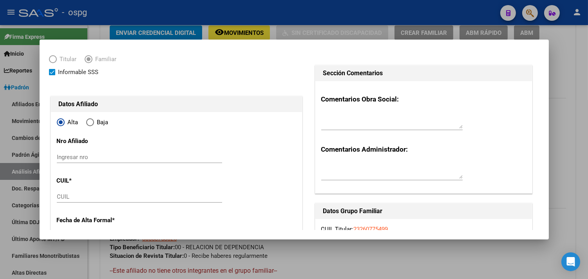
scroll to position [43, 0]
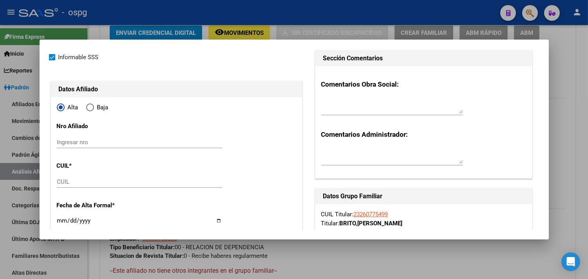
drag, startPoint x: 69, startPoint y: 189, endPoint x: 70, endPoint y: 185, distance: 4.8
click at [69, 188] on div "CUIL" at bounding box center [139, 185] width 165 height 19
click at [70, 184] on input "CUIL" at bounding box center [139, 181] width 165 height 7
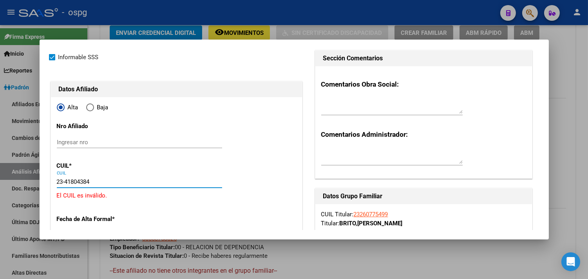
type input "23-41804384-9"
type input "41804384"
type input "[DEMOGRAPHIC_DATA][PERSON_NAME]"
type input "[DATE]"
type input "[DATE][PERSON_NAME]"
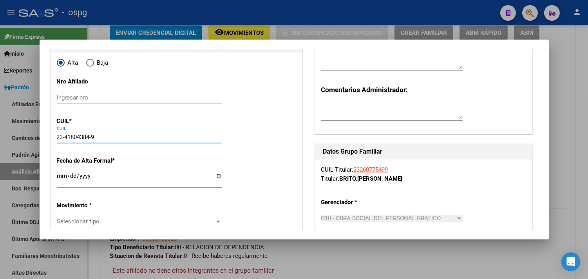
scroll to position [130, 0]
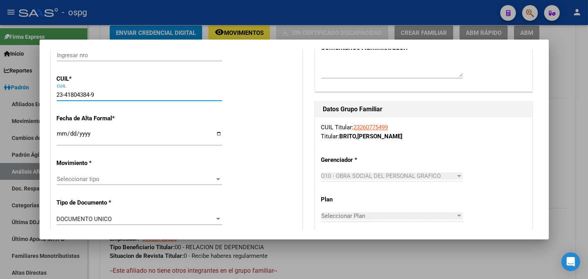
type input "23-41804384-9"
click at [58, 134] on input "Ingresar fecha" at bounding box center [139, 136] width 165 height 13
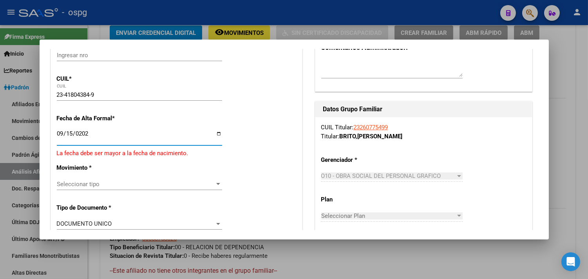
type input "[DATE]"
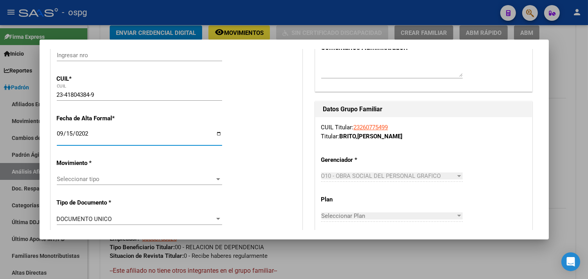
click at [70, 178] on span "Seleccionar tipo" at bounding box center [136, 179] width 158 height 7
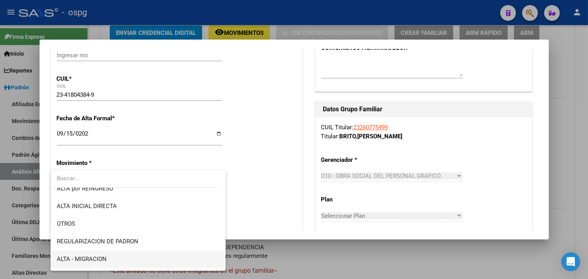
scroll to position [87, 0]
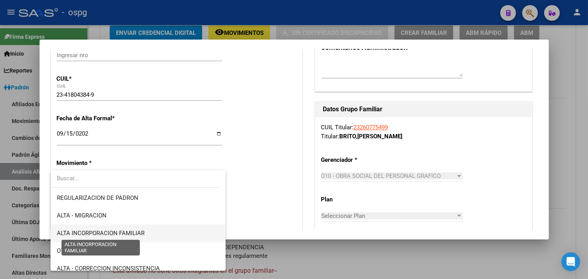
click at [106, 230] on span "ALTA INCORPORACION FAMILIAR" at bounding box center [101, 233] width 88 height 7
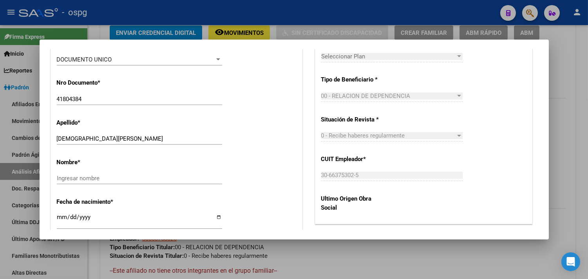
scroll to position [304, 0]
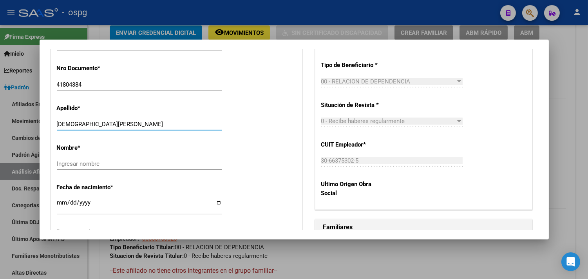
drag, startPoint x: 74, startPoint y: 123, endPoint x: 121, endPoint y: 122, distance: 47.8
click at [121, 122] on input "[DEMOGRAPHIC_DATA][PERSON_NAME]" at bounding box center [139, 124] width 165 height 7
type input "BRITO"
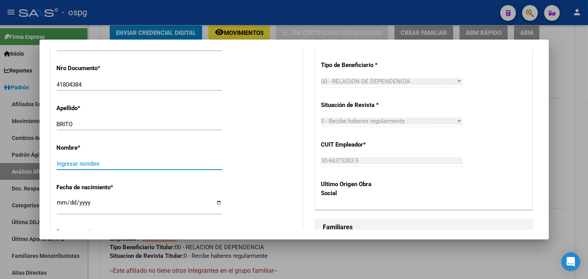
click at [67, 163] on input "Ingresar nombre" at bounding box center [139, 163] width 165 height 7
paste input "[PERSON_NAME]"
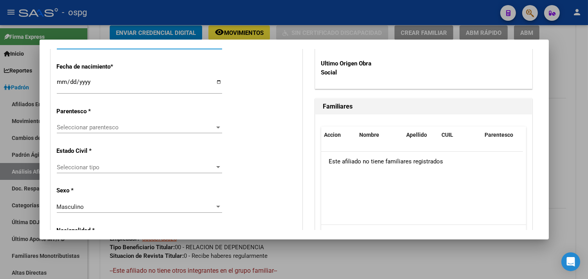
scroll to position [435, 0]
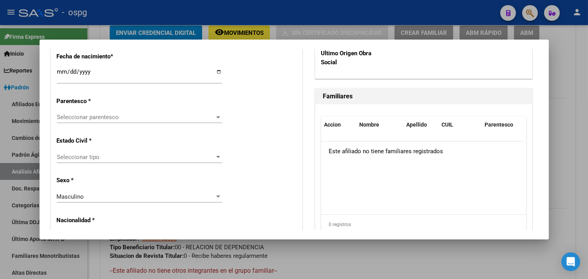
type input "[PERSON_NAME]"
click at [71, 118] on span "Seleccionar parentesco" at bounding box center [136, 117] width 158 height 7
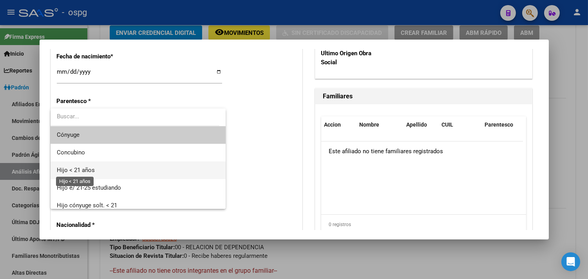
click at [78, 170] on span "Hijo < 21 años" at bounding box center [76, 170] width 38 height 7
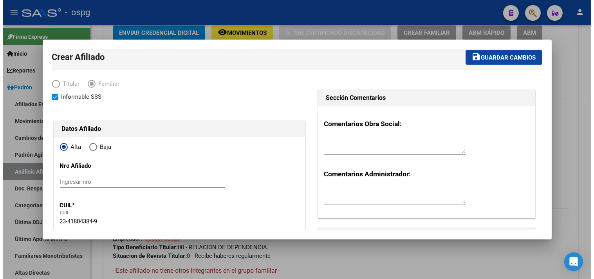
scroll to position [0, 0]
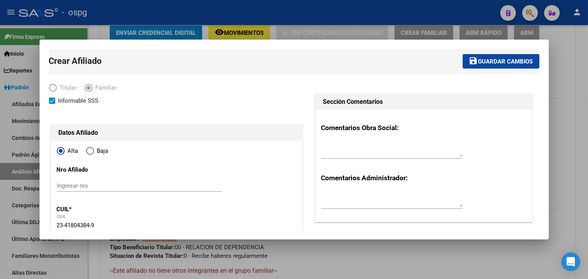
click at [478, 62] on span "Guardar cambios" at bounding box center [505, 61] width 55 height 7
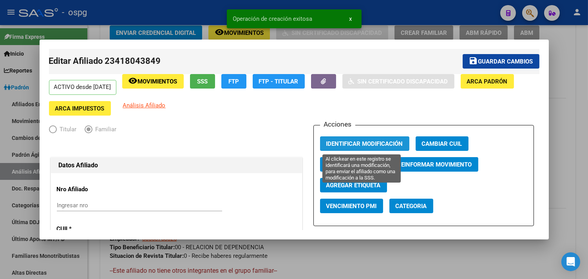
click at [343, 143] on span "Identificar Modificación" at bounding box center [364, 143] width 77 height 7
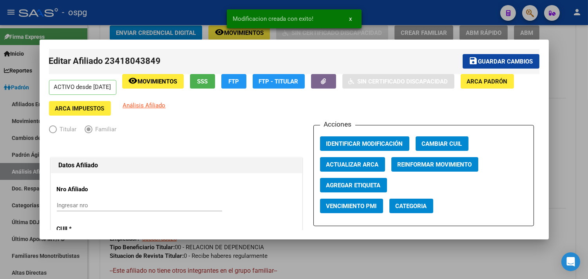
click at [484, 56] on button "save Guardar cambios" at bounding box center [501, 61] width 77 height 14
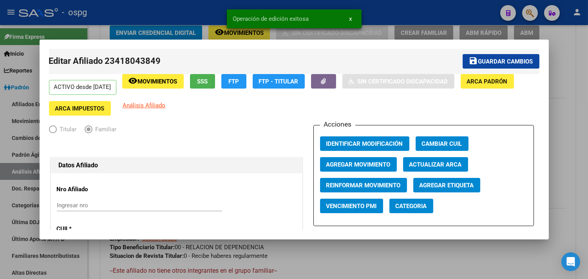
click at [370, 22] on div "Operación de edición exitosa x" at bounding box center [294, 19] width 154 height 38
click at [411, 23] on div at bounding box center [294, 139] width 588 height 279
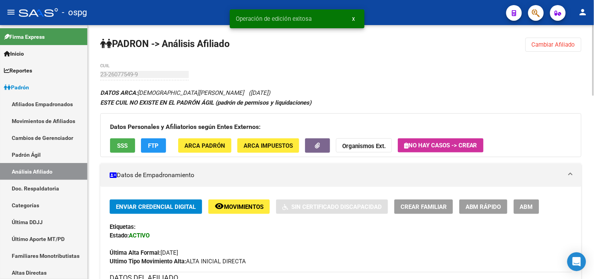
drag, startPoint x: 560, startPoint y: 38, endPoint x: 557, endPoint y: 41, distance: 4.2
click at [558, 38] on button "Cambiar Afiliado" at bounding box center [554, 45] width 56 height 14
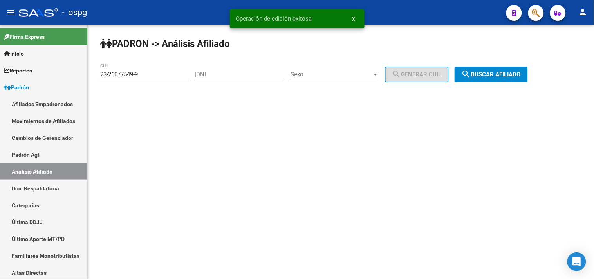
click at [496, 69] on button "search Buscar afiliado" at bounding box center [491, 75] width 73 height 16
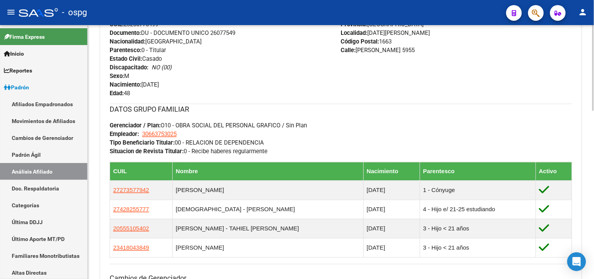
scroll to position [392, 0]
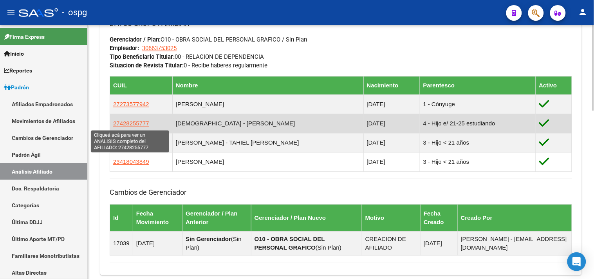
click at [134, 123] on span "27428255777" at bounding box center [131, 123] width 36 height 7
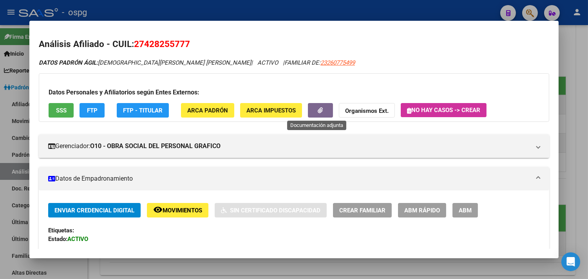
click at [318, 109] on icon "button" at bounding box center [320, 110] width 5 height 6
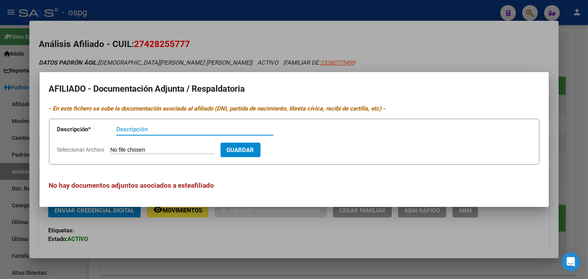
drag, startPoint x: 130, startPoint y: 131, endPoint x: 134, endPoint y: 131, distance: 3.9
click at [131, 131] on input "Descripción" at bounding box center [194, 129] width 157 height 7
type input "c"
type input "af ok"
click at [153, 154] on input "Seleccionar Archivo" at bounding box center [162, 150] width 104 height 7
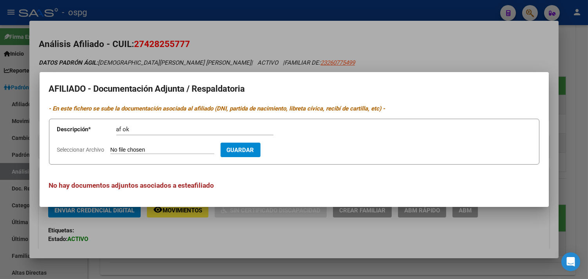
type input "C:\fakepath\20250915151931703.pdf"
click at [300, 148] on span "Guardar" at bounding box center [285, 150] width 27 height 7
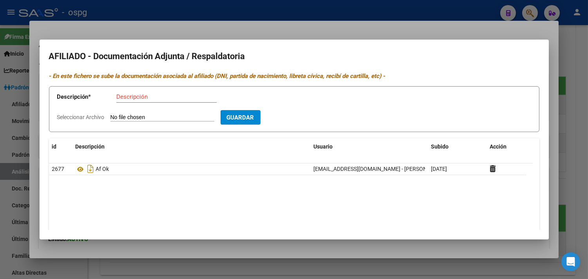
click at [134, 21] on div at bounding box center [294, 139] width 588 height 279
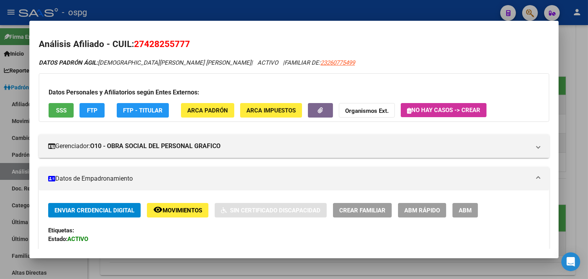
click at [205, 6] on div at bounding box center [294, 139] width 588 height 279
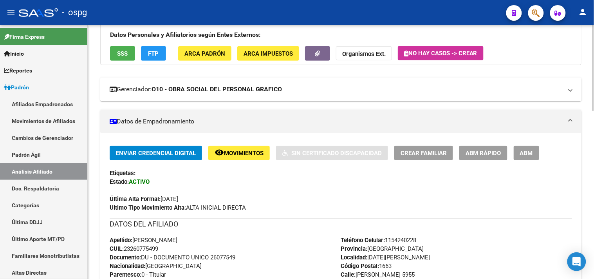
scroll to position [0, 0]
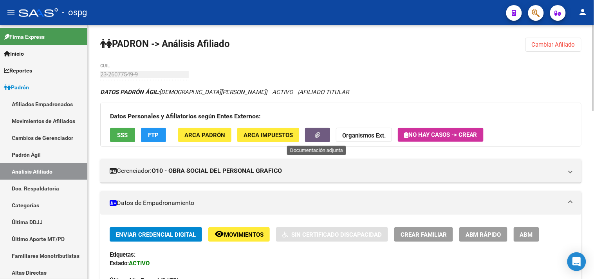
click at [324, 134] on button "button" at bounding box center [317, 135] width 25 height 14
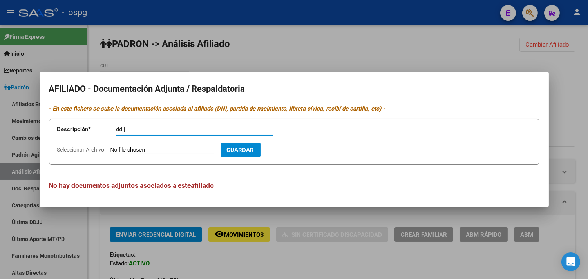
type input "ddjj"
click at [128, 153] on input "Seleccionar Archivo" at bounding box center [162, 150] width 104 height 7
type input "C:\fakepath\20250915152351408.pdf"
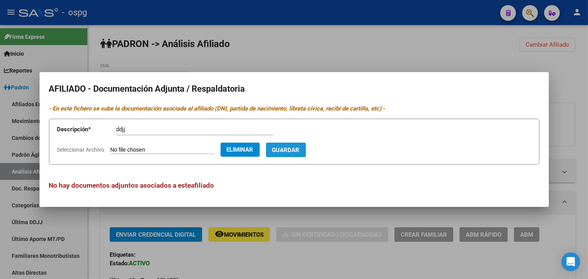
click at [294, 152] on span "Guardar" at bounding box center [285, 150] width 27 height 7
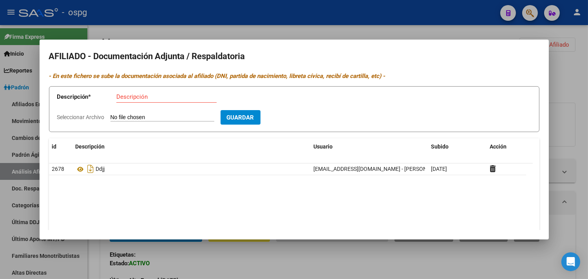
drag, startPoint x: 212, startPoint y: 13, endPoint x: 221, endPoint y: 13, distance: 8.3
click at [214, 13] on div at bounding box center [294, 139] width 588 height 279
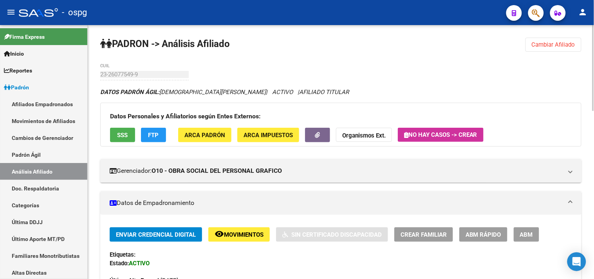
click at [558, 45] on span "Cambiar Afiliado" at bounding box center [553, 44] width 43 height 7
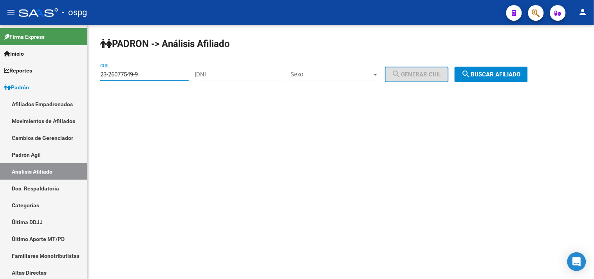
drag, startPoint x: 147, startPoint y: 76, endPoint x: 105, endPoint y: 76, distance: 42.3
click at [105, 76] on input "23-26077549-9" at bounding box center [144, 74] width 89 height 7
type input "2"
type input "20-23609156-3"
click at [499, 79] on button "search Buscar afiliado" at bounding box center [491, 75] width 73 height 16
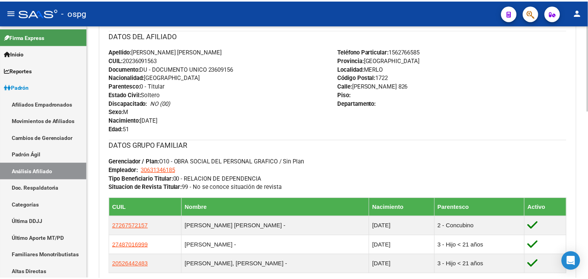
scroll to position [304, 0]
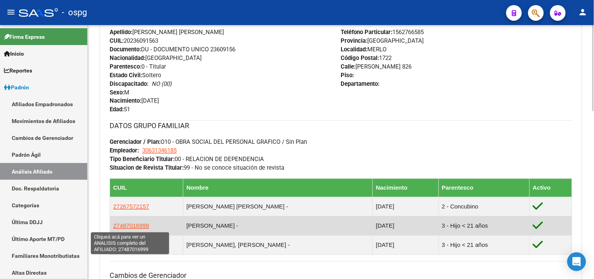
click at [140, 225] on span "27487016999" at bounding box center [131, 226] width 36 height 7
type textarea "27487016999"
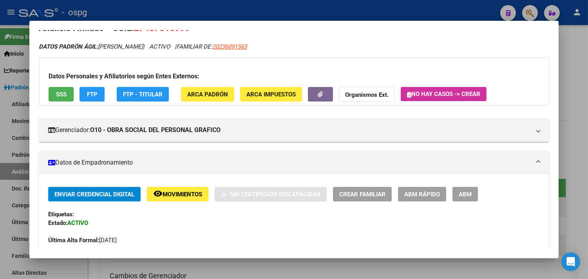
scroll to position [43, 0]
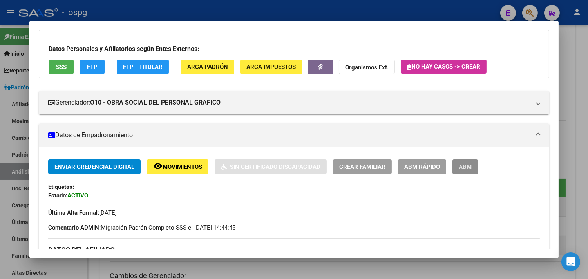
click at [456, 170] on button "ABM" at bounding box center [465, 166] width 25 height 14
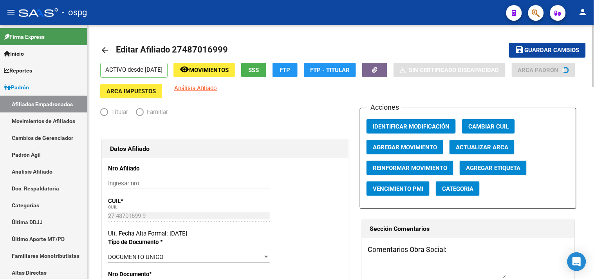
radio input "true"
type input "30-63134618-5"
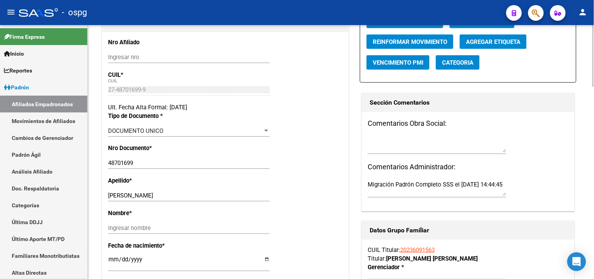
scroll to position [130, 0]
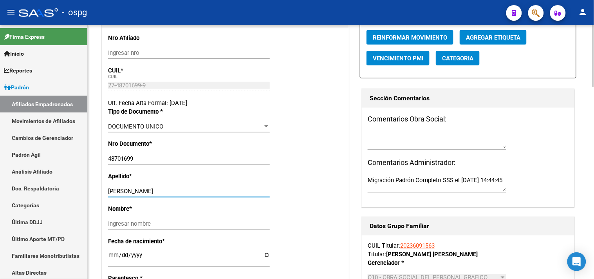
drag, startPoint x: 127, startPoint y: 192, endPoint x: 194, endPoint y: 193, distance: 66.2
click at [194, 193] on input "[PERSON_NAME]" at bounding box center [189, 191] width 162 height 7
type input "ROJAS"
click at [138, 220] on div "Ingresar nombre" at bounding box center [189, 224] width 162 height 12
drag, startPoint x: 138, startPoint y: 220, endPoint x: 121, endPoint y: 226, distance: 17.8
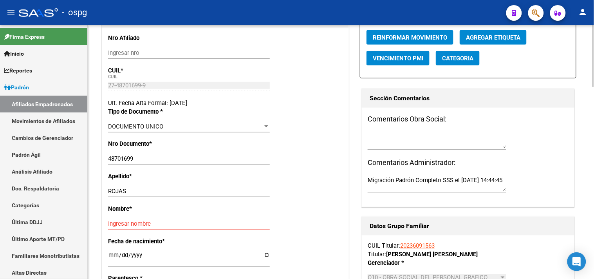
click at [121, 229] on div "Ingresar nombre" at bounding box center [189, 227] width 162 height 19
click at [122, 226] on input "Ingresar nombre" at bounding box center [189, 223] width 162 height 7
paste input "[PERSON_NAME]"
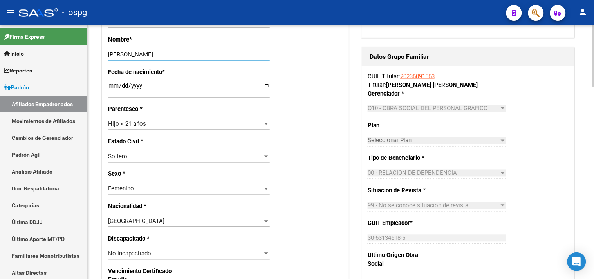
scroll to position [304, 0]
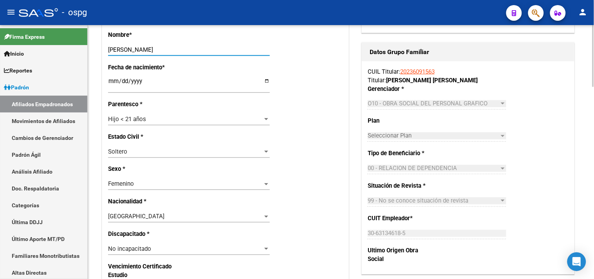
type input "[PERSON_NAME]"
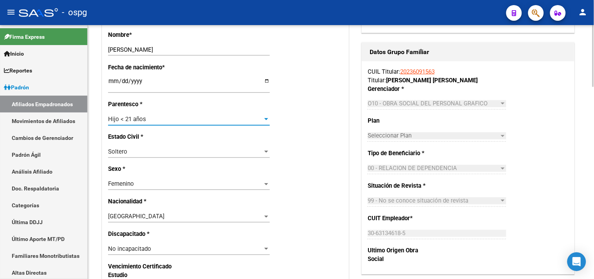
click at [166, 118] on div "Hijo < 21 años" at bounding box center [185, 119] width 155 height 7
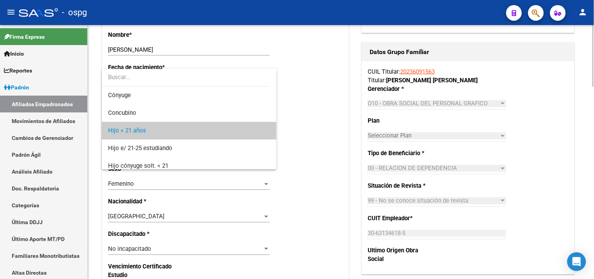
scroll to position [12, 0]
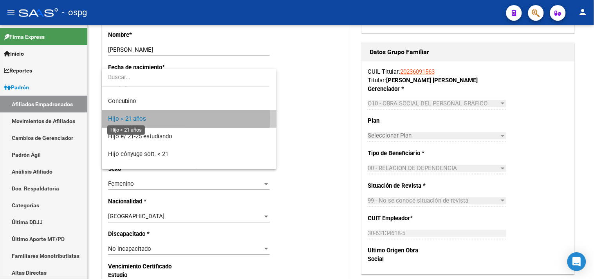
click at [129, 118] on span "Hijo < 21 años" at bounding box center [127, 118] width 38 height 7
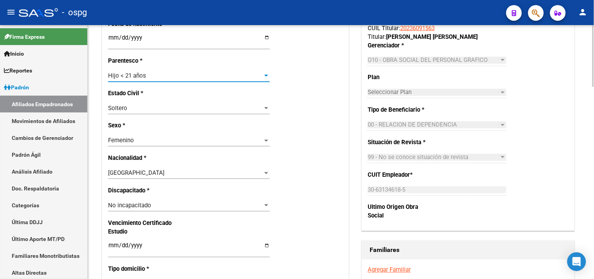
scroll to position [392, 0]
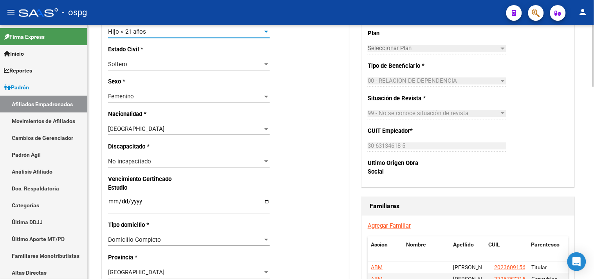
click at [136, 164] on span "No incapacitado" at bounding box center [129, 161] width 43 height 7
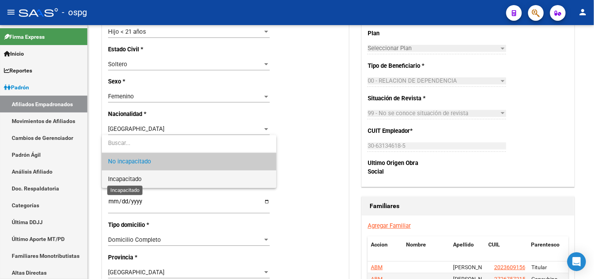
click at [120, 177] on span "Incapacitado" at bounding box center [125, 179] width 34 height 7
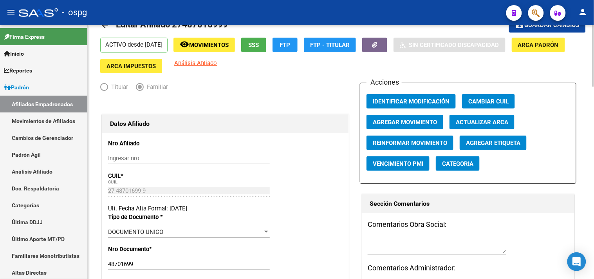
scroll to position [0, 0]
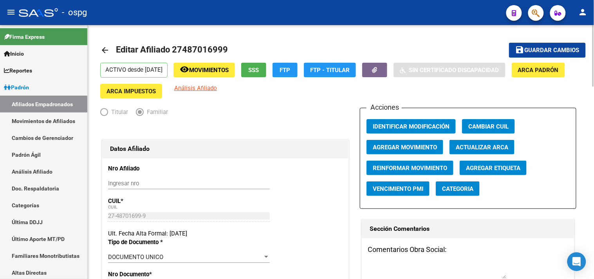
click at [533, 51] on span "Guardar cambios" at bounding box center [552, 50] width 55 height 7
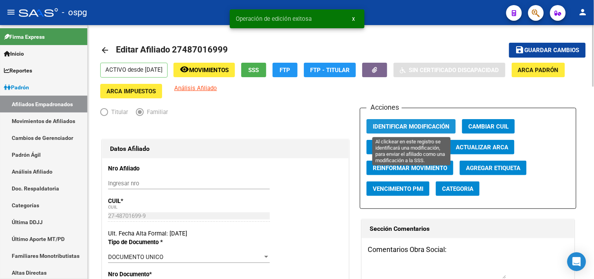
click at [393, 126] on span "Identificar Modificación" at bounding box center [411, 126] width 77 height 7
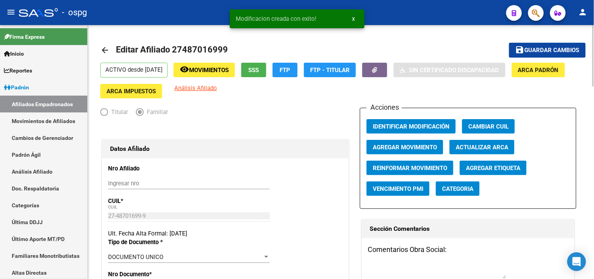
click at [109, 50] on mat-icon "arrow_back" at bounding box center [104, 49] width 9 height 9
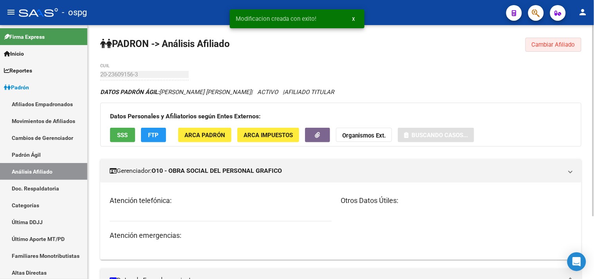
click at [551, 42] on span "Cambiar Afiliado" at bounding box center [553, 44] width 43 height 7
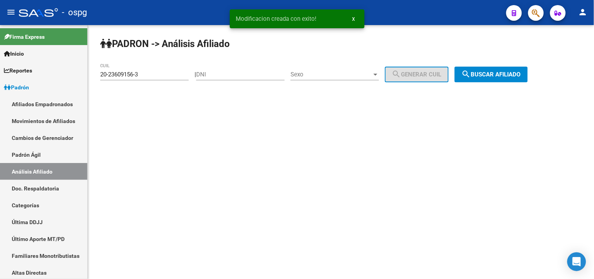
click at [514, 82] on div "PADRON -> Análisis Afiliado 20-23609156-3 CUIL | DNI Sexo Sexo search Generar C…" at bounding box center [341, 66] width 507 height 82
click at [507, 76] on span "search Buscar afiliado" at bounding box center [491, 74] width 59 height 7
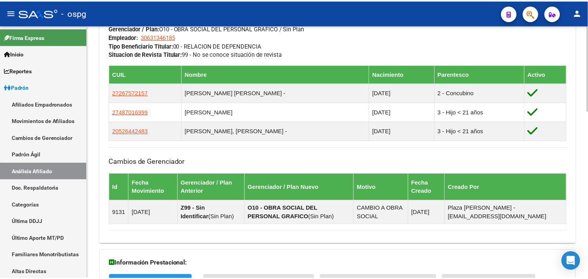
scroll to position [406, 0]
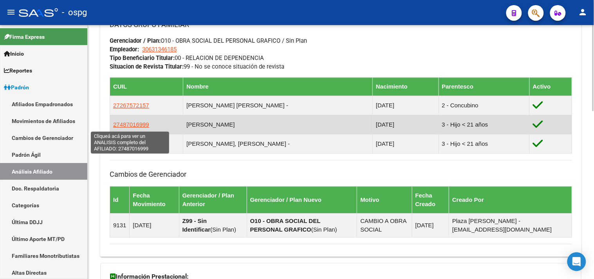
click at [124, 123] on span "27487016999" at bounding box center [131, 124] width 36 height 7
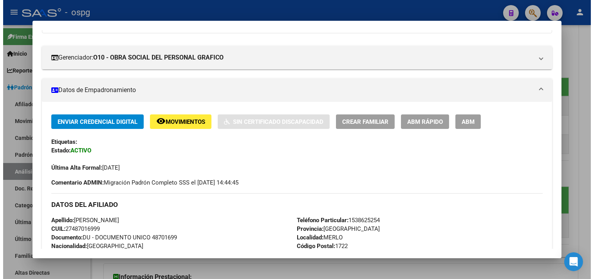
scroll to position [217, 0]
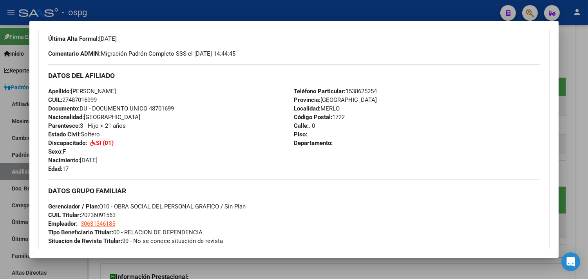
click at [312, 10] on div at bounding box center [294, 139] width 588 height 279
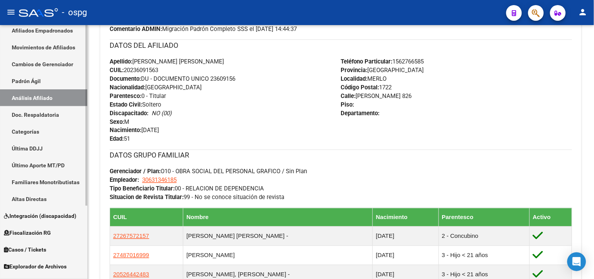
scroll to position [87, 0]
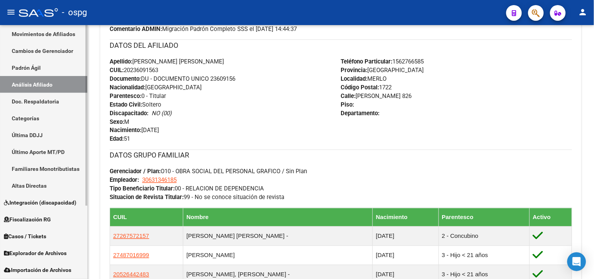
click at [32, 204] on span "Integración (discapacidad)" at bounding box center [40, 202] width 72 height 9
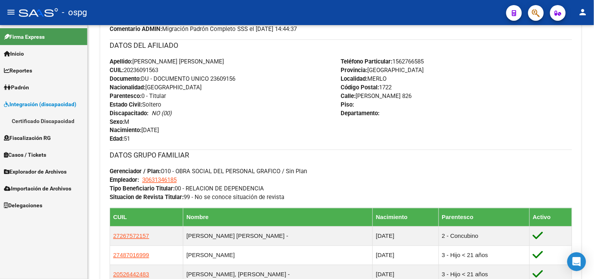
scroll to position [0, 0]
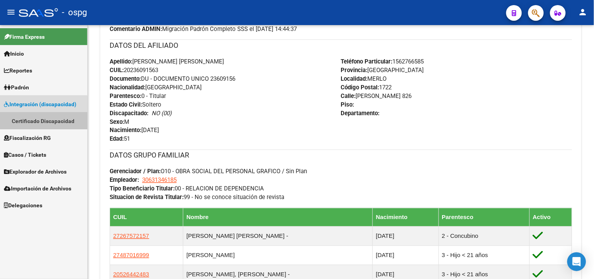
click at [40, 120] on link "Certificado Discapacidad" at bounding box center [43, 120] width 87 height 17
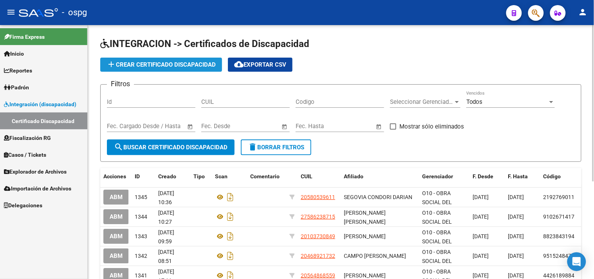
click at [140, 67] on span "add Crear Certificado Discapacidad" at bounding box center [161, 64] width 109 height 7
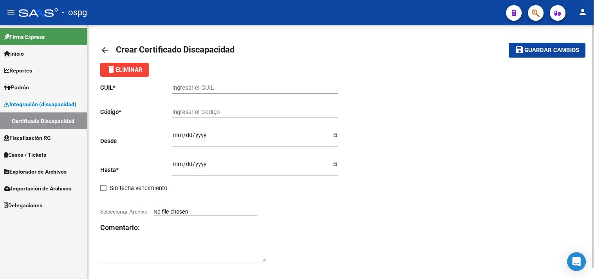
click at [173, 86] on input "Ingresar el CUIL" at bounding box center [255, 87] width 166 height 7
type input "27-48701699-9"
click at [179, 110] on input "Ingresar el Codigo" at bounding box center [255, 112] width 166 height 7
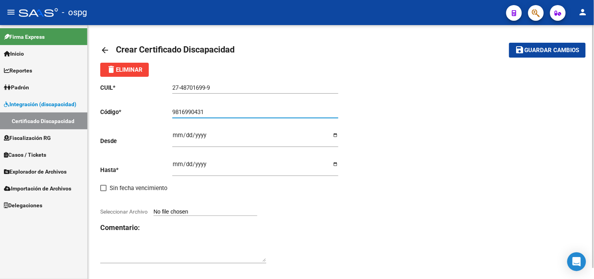
type input "9816990431"
click at [179, 136] on input "Ingresar fec. Desde" at bounding box center [255, 138] width 166 height 13
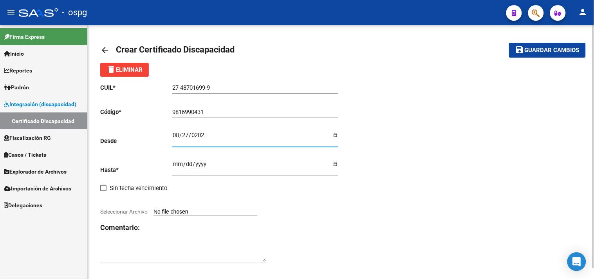
type input "[DATE]"
click at [177, 166] on input "Ingresar fec. Hasta" at bounding box center [255, 167] width 166 height 13
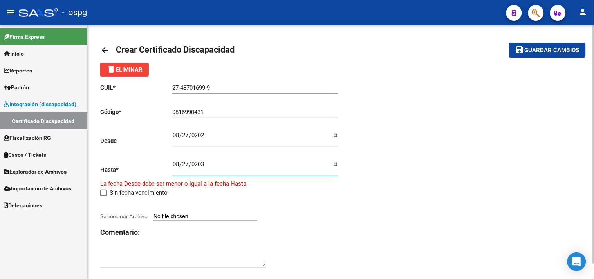
type input "[DATE]"
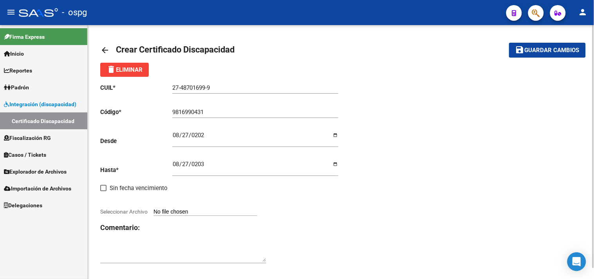
scroll to position [11, 0]
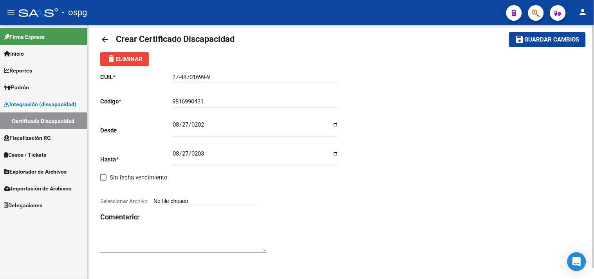
click at [99, 177] on div "arrow_back Crear Certificado Discapacidad save Guardar cambios delete Eliminar …" at bounding box center [341, 146] width 507 height 264
click at [103, 178] on span at bounding box center [103, 177] width 6 height 6
click at [103, 181] on input "Sin fecha vencimiento" at bounding box center [103, 181] width 0 height 0
checkbox input "true"
type input "[DATE]"
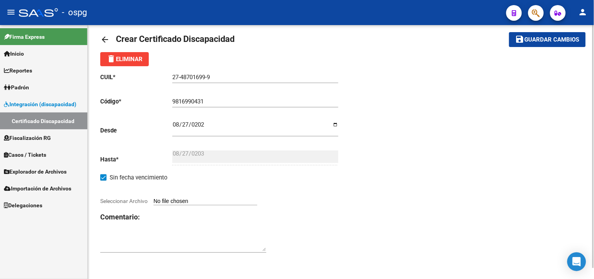
click at [182, 198] on input "Seleccionar Archivo" at bounding box center [206, 201] width 104 height 7
type input "C:\fakepath\20250915152554897.pdf"
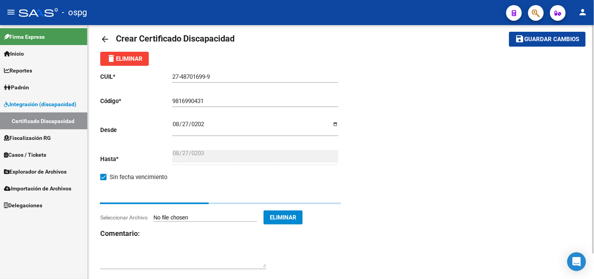
scroll to position [2, 0]
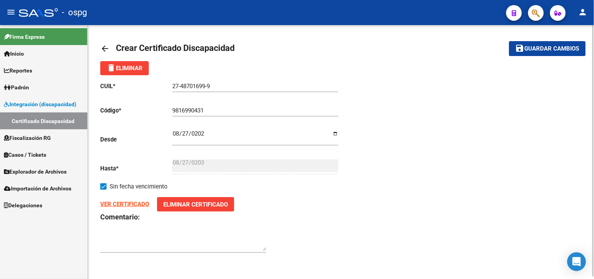
click at [126, 204] on strong "VER CERTIFICADO" at bounding box center [124, 204] width 49 height 7
click at [543, 50] on span "Guardar cambios" at bounding box center [552, 48] width 55 height 7
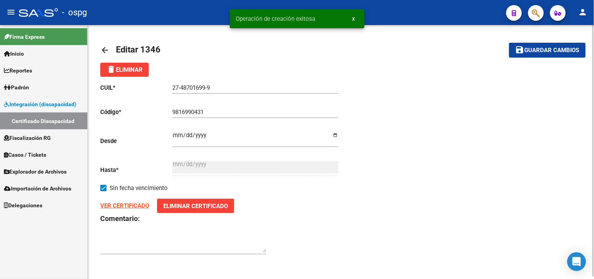
click at [110, 51] on link "arrow_back" at bounding box center [108, 50] width 16 height 18
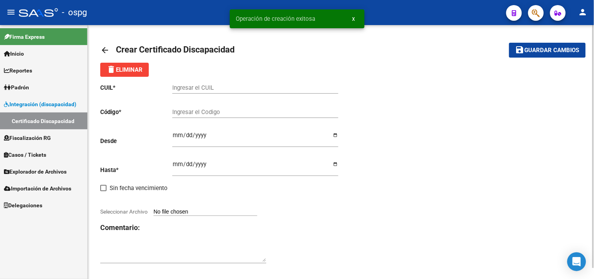
click at [103, 47] on mat-icon "arrow_back" at bounding box center [104, 49] width 9 height 9
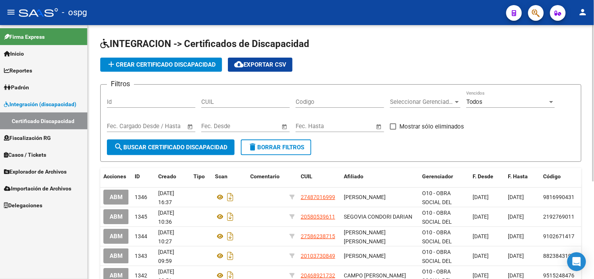
drag, startPoint x: 27, startPoint y: 91, endPoint x: 34, endPoint y: 91, distance: 7.5
click at [28, 91] on span "Padrón" at bounding box center [16, 87] width 25 height 9
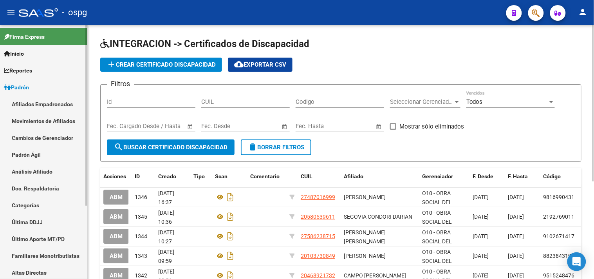
drag, startPoint x: 32, startPoint y: 157, endPoint x: 34, endPoint y: 154, distance: 4.5
click at [32, 157] on link "Padrón Ágil" at bounding box center [43, 154] width 87 height 17
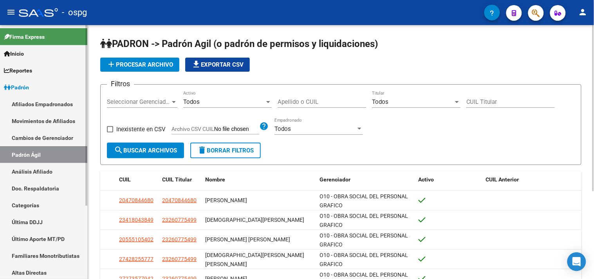
click at [42, 170] on link "Análisis Afiliado" at bounding box center [43, 171] width 87 height 17
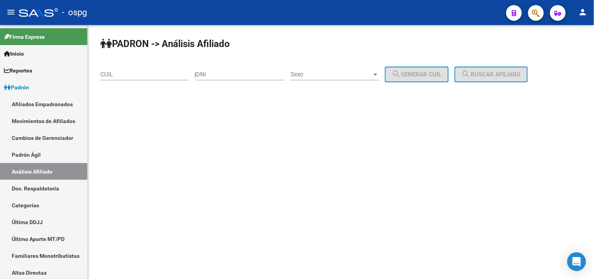
click at [103, 76] on input "CUIL" at bounding box center [144, 74] width 89 height 7
paste input "20-36359046-3"
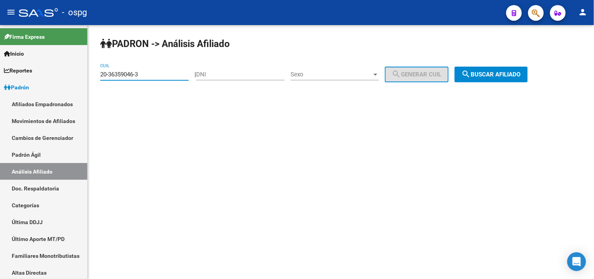
type input "20-36359046-3"
click at [471, 71] on mat-icon "search" at bounding box center [466, 73] width 9 height 9
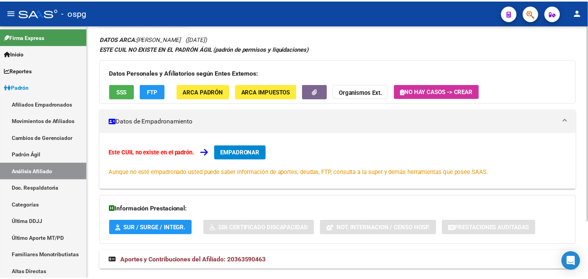
scroll to position [62, 0]
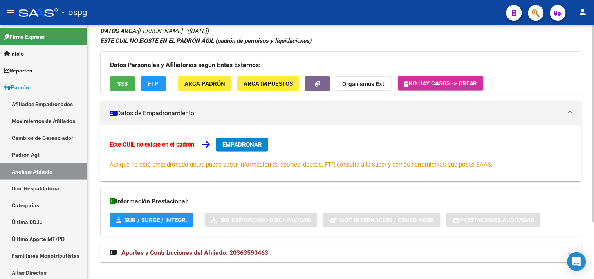
click at [120, 81] on span "SSS" at bounding box center [123, 83] width 11 height 7
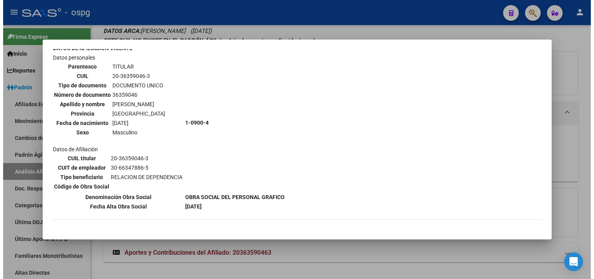
scroll to position [87, 0]
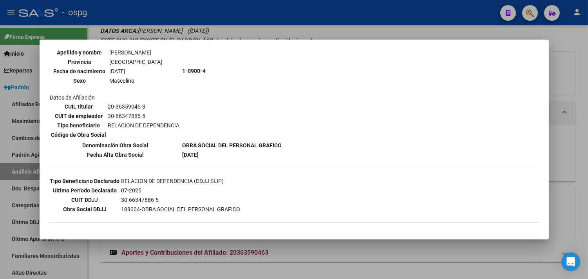
click at [133, 13] on div at bounding box center [294, 139] width 588 height 279
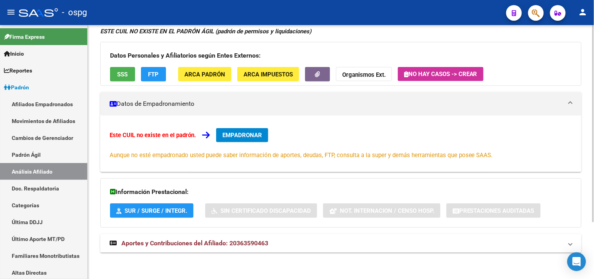
scroll to position [73, 0]
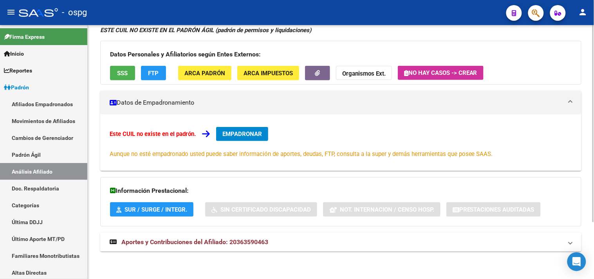
drag, startPoint x: 163, startPoint y: 248, endPoint x: 168, endPoint y: 238, distance: 11.1
click at [163, 247] on mat-expansion-panel-header "Aportes y Contribuciones del Afiliado: 20363590463" at bounding box center [341, 242] width 482 height 19
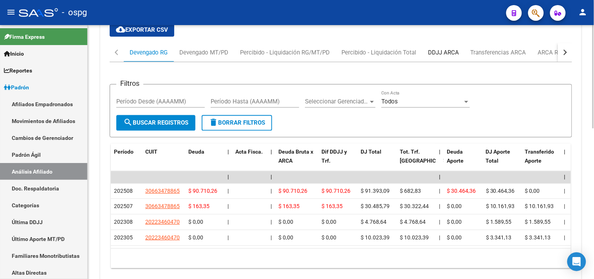
click at [444, 56] on div "DDJJ ARCA" at bounding box center [443, 52] width 31 height 9
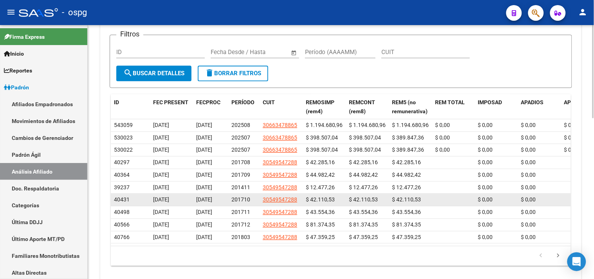
scroll to position [413, 0]
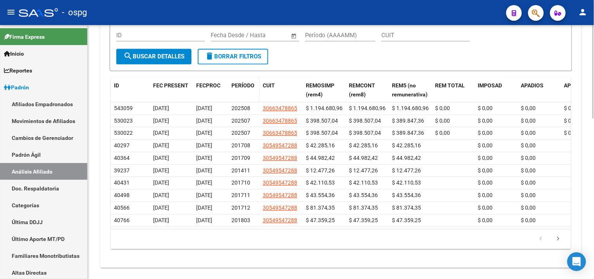
click at [239, 87] on span "PERÍODO" at bounding box center [243, 85] width 23 height 6
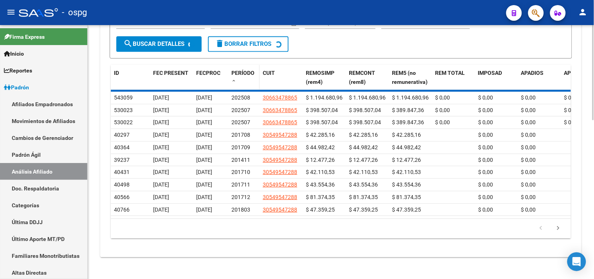
click at [242, 76] on span "PERÍODO" at bounding box center [243, 73] width 23 height 6
